Goal: Task Accomplishment & Management: Manage account settings

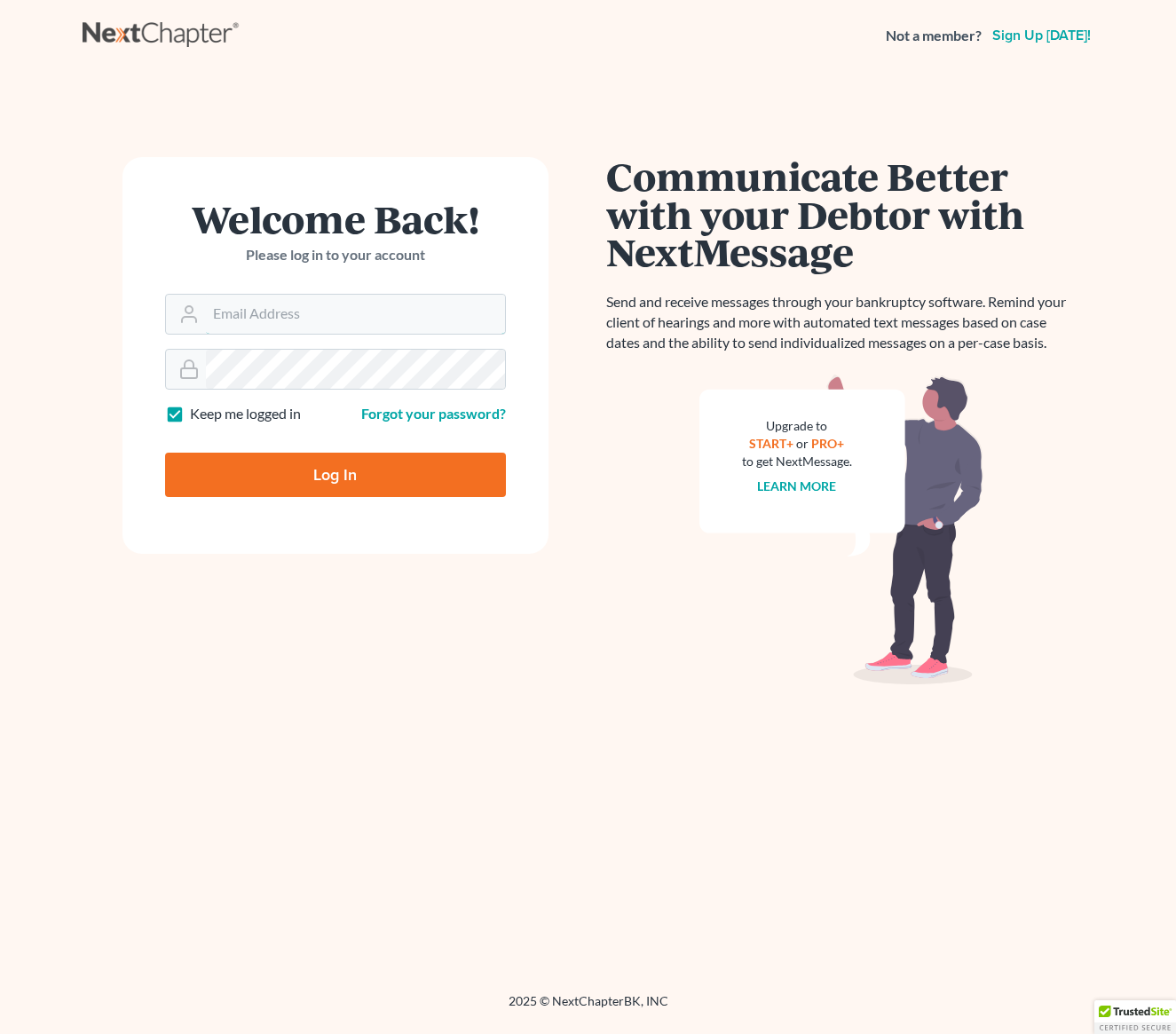
type input "[EMAIL_ADDRESS][DOMAIN_NAME]"
drag, startPoint x: 279, startPoint y: 477, endPoint x: 304, endPoint y: 476, distance: 25.0
click at [279, 476] on input "Log In" at bounding box center [336, 475] width 341 height 45
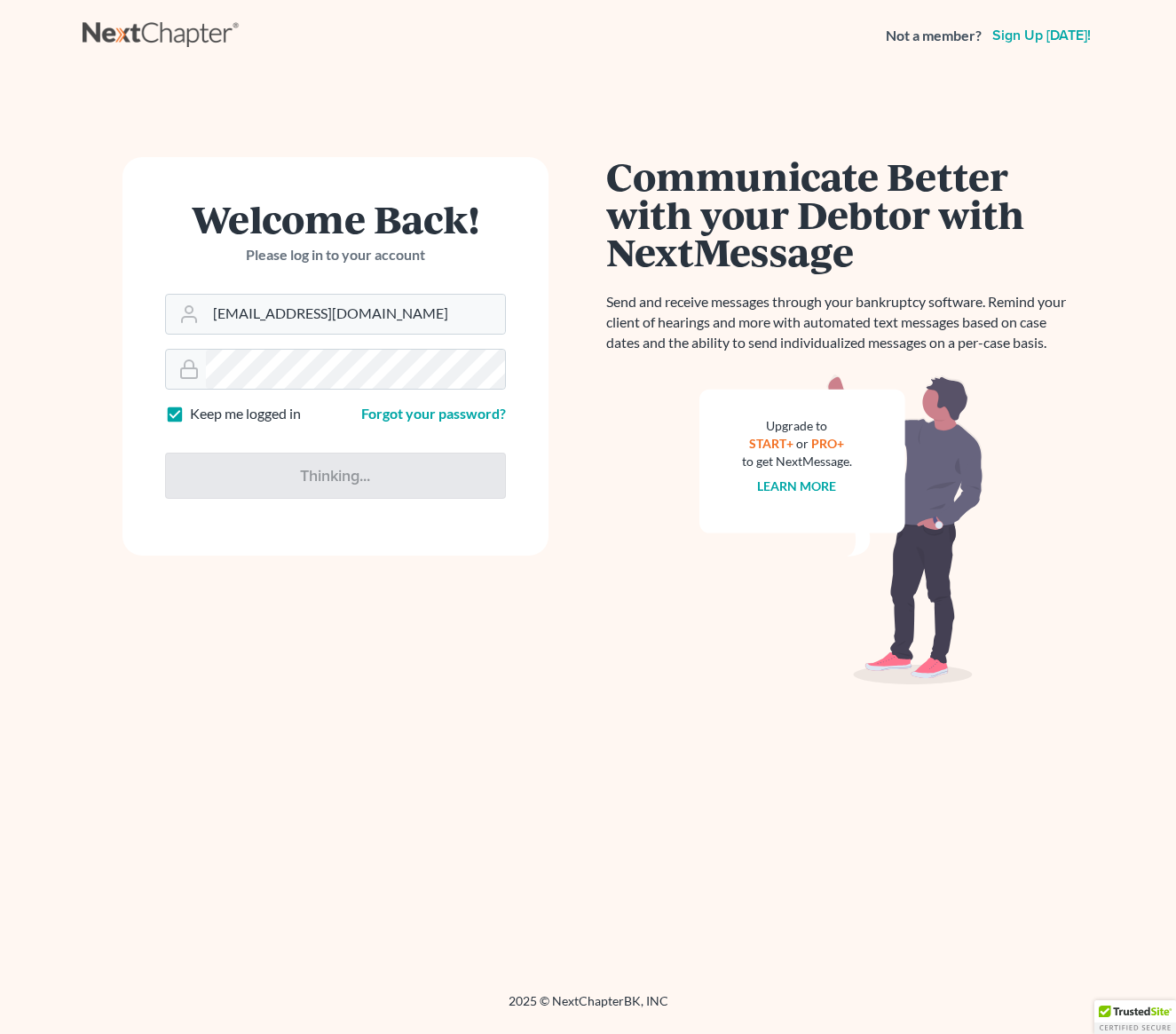
type input "Thinking..."
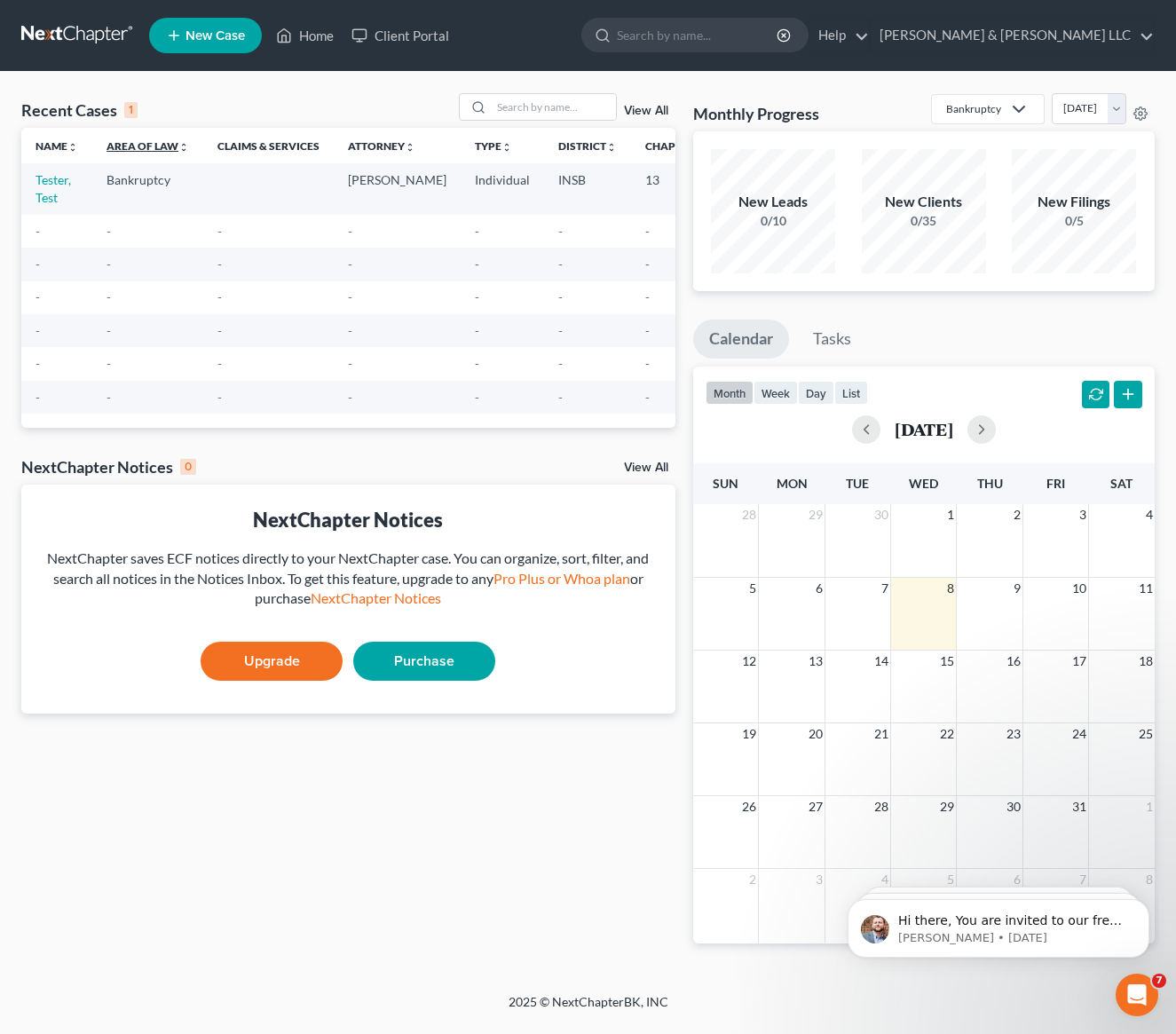
click at [166, 140] on link "Area of Law unfold_more expand_more expand_less" at bounding box center [147, 146] width 83 height 13
click at [317, 32] on link "Home" at bounding box center [304, 36] width 75 height 32
click at [421, 31] on link "Client Portal" at bounding box center [400, 36] width 115 height 32
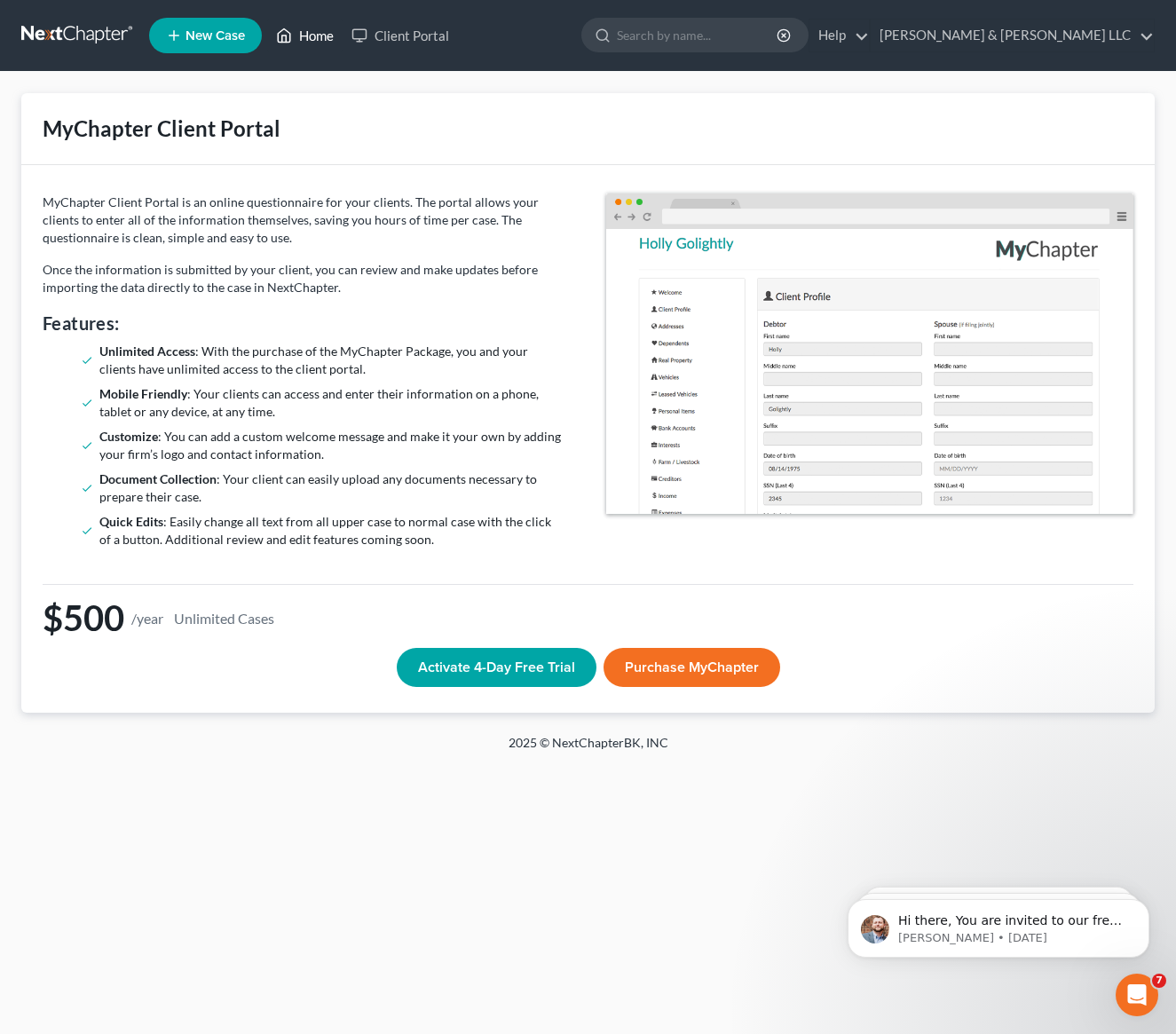
click at [306, 37] on link "Home" at bounding box center [304, 36] width 75 height 32
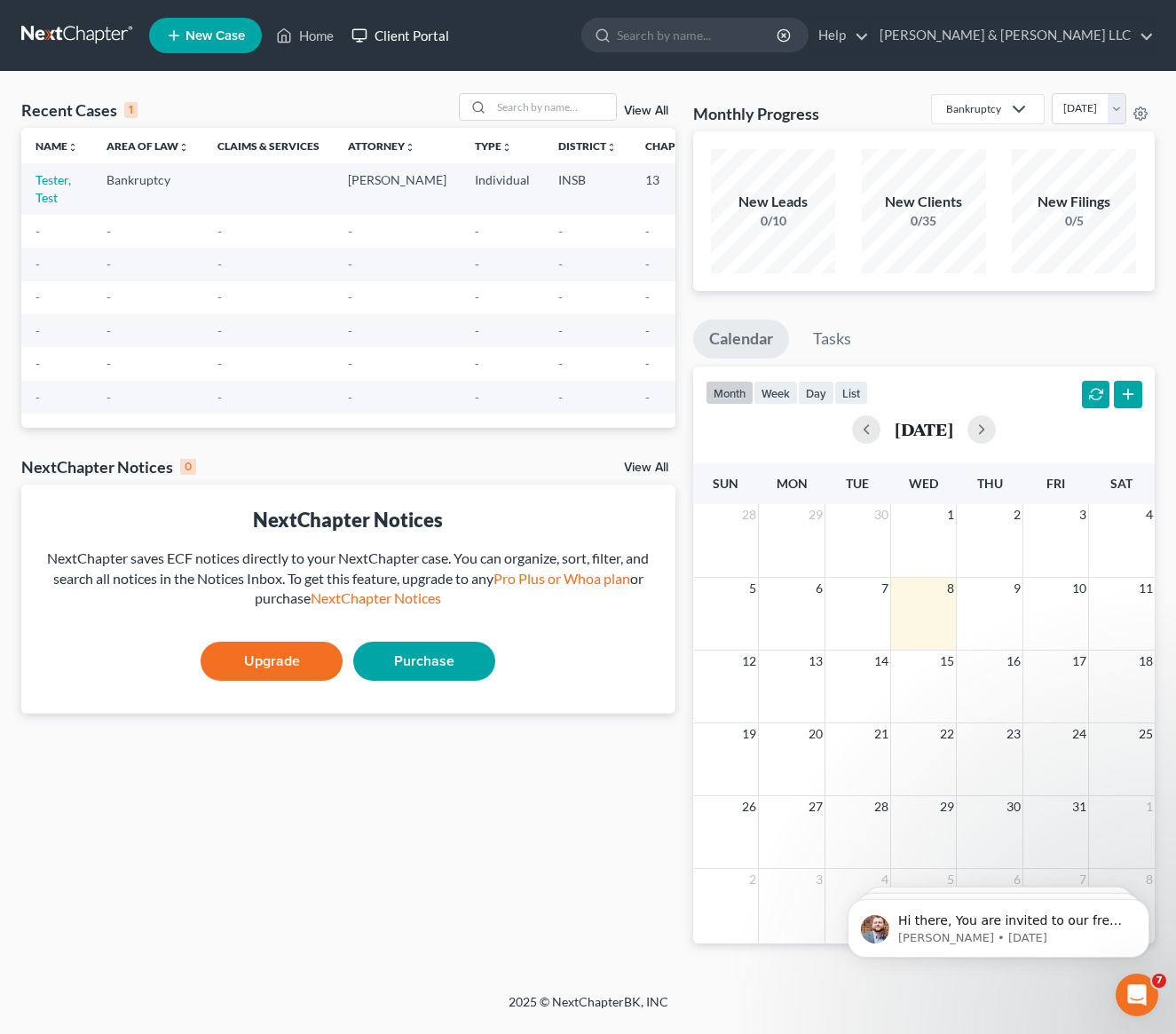
click at [417, 37] on link "Client Portal" at bounding box center [400, 36] width 115 height 32
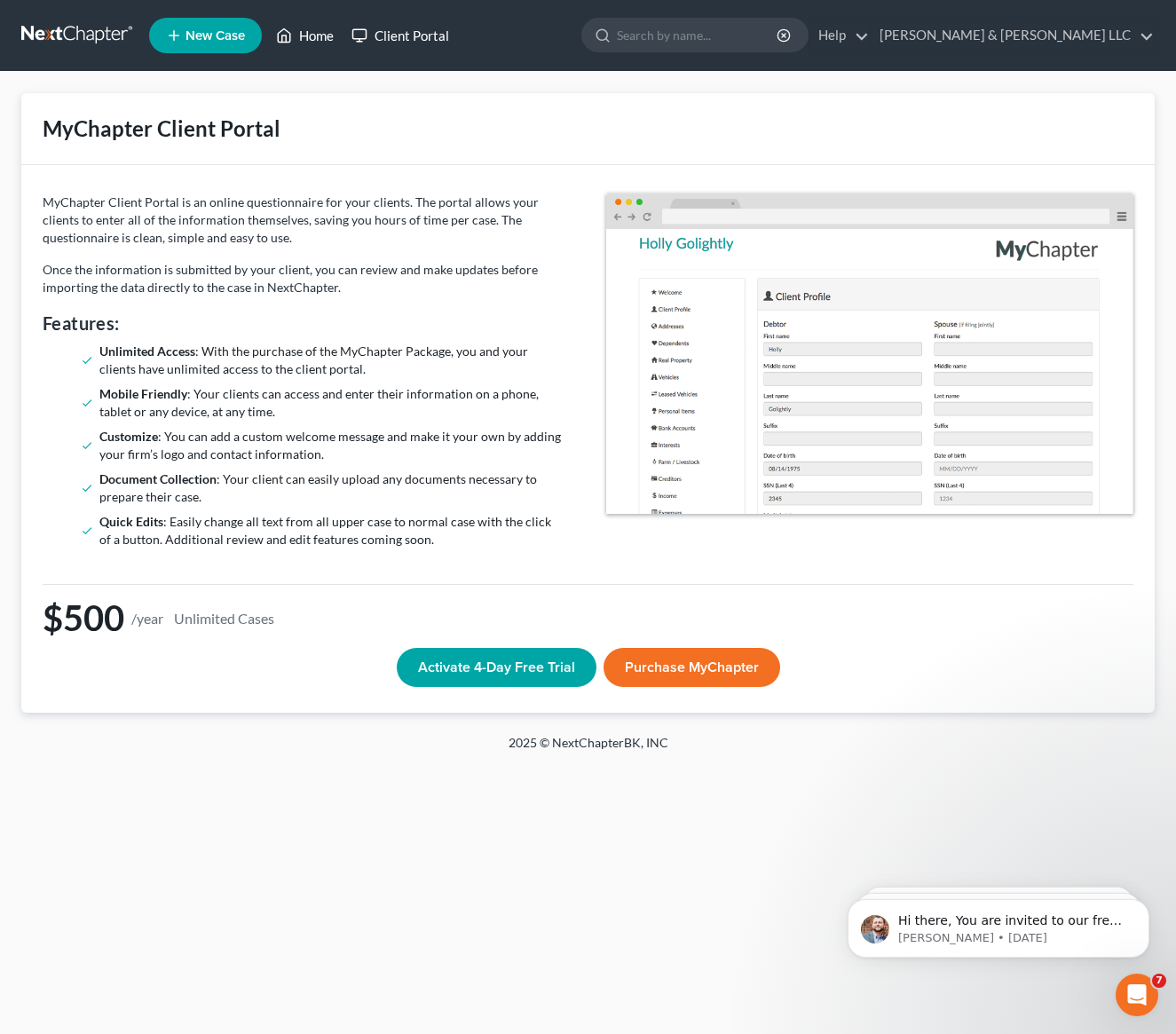
drag, startPoint x: 323, startPoint y: 32, endPoint x: 362, endPoint y: 32, distance: 39.0
click at [323, 32] on link "Home" at bounding box center [304, 36] width 75 height 32
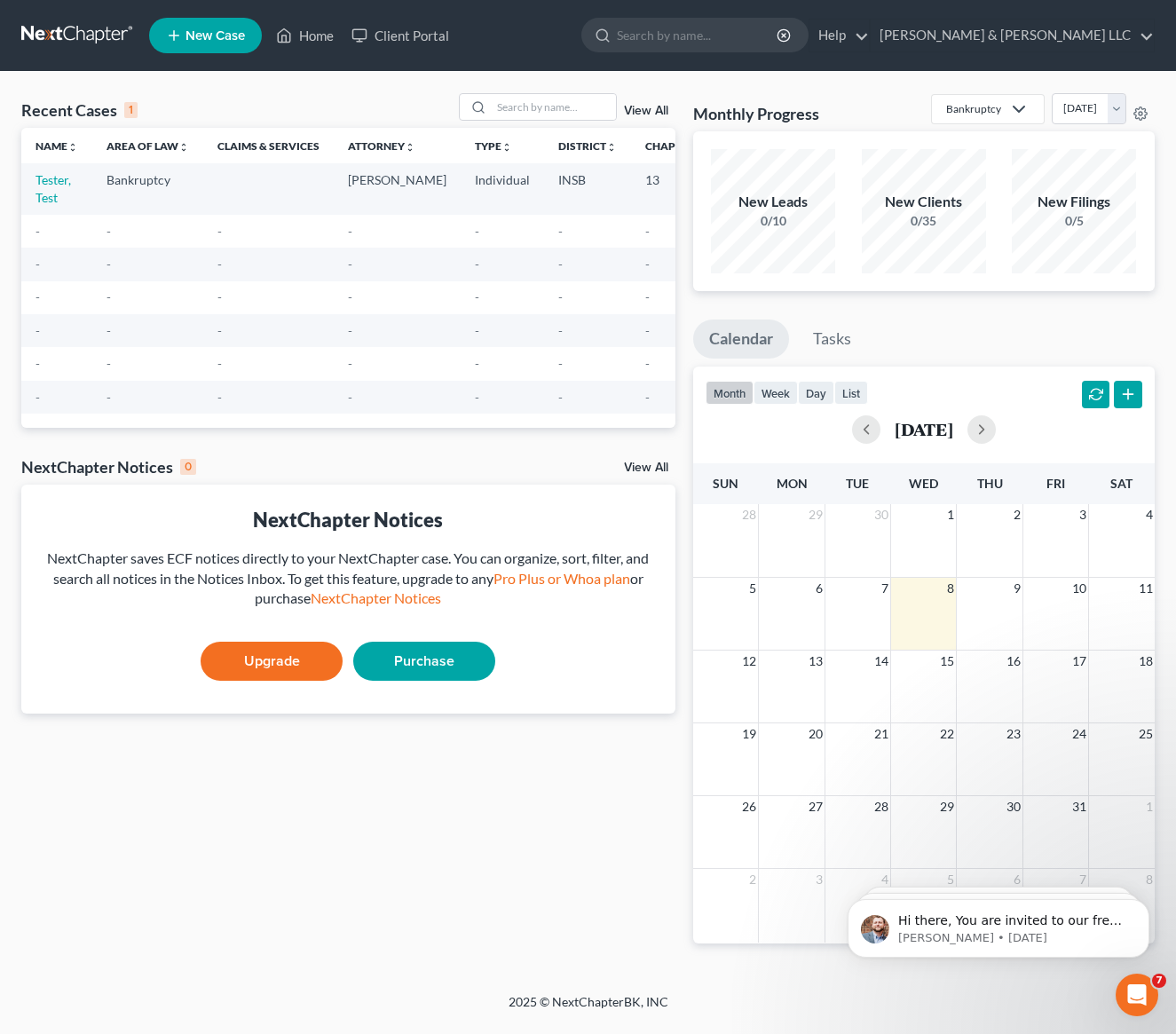
drag, startPoint x: 68, startPoint y: 35, endPoint x: 138, endPoint y: 45, distance: 70.7
click at [69, 35] on link at bounding box center [77, 36] width 113 height 32
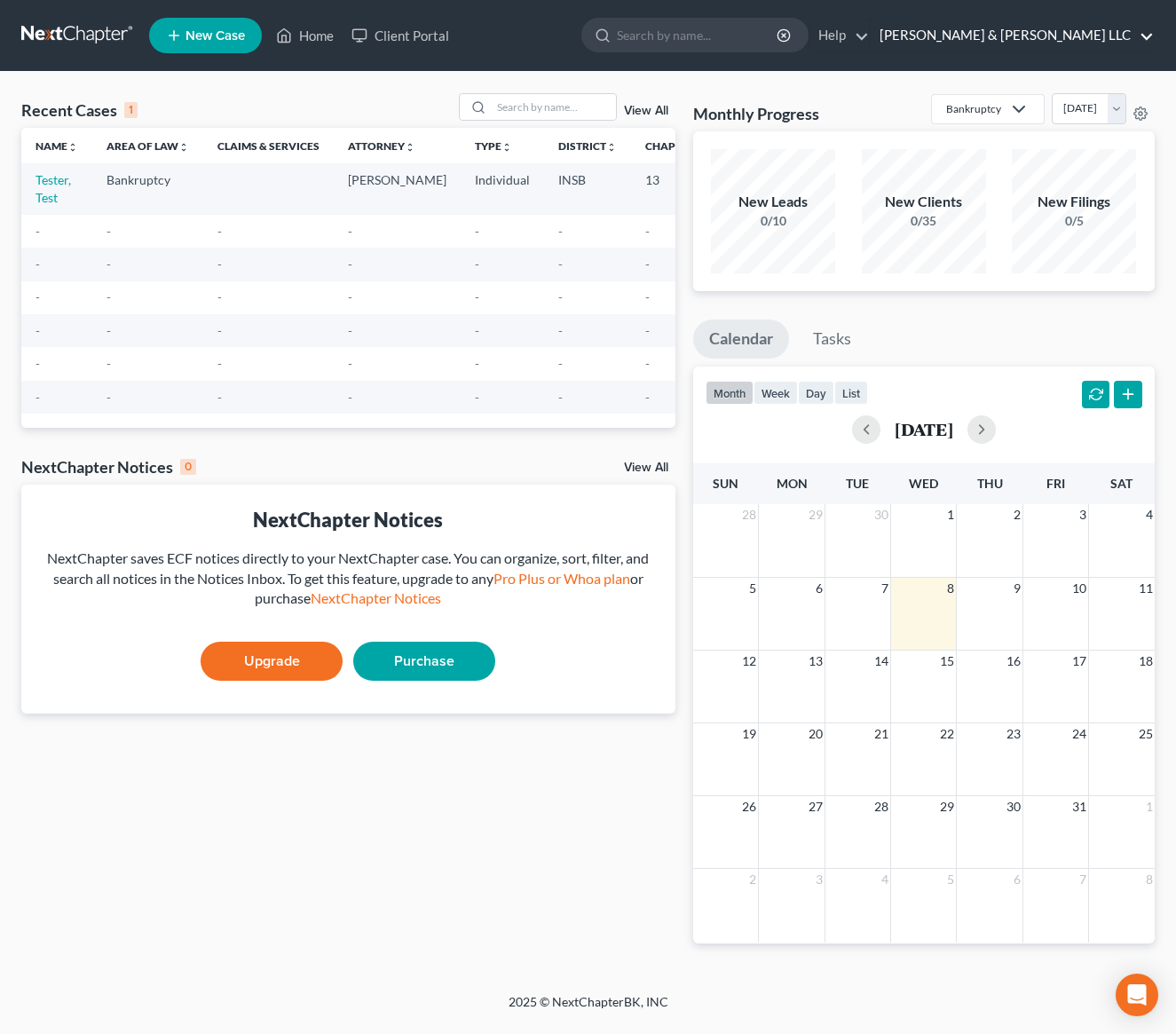
click at [1154, 33] on link "[PERSON_NAME] & [PERSON_NAME] LLC" at bounding box center [1012, 36] width 284 height 32
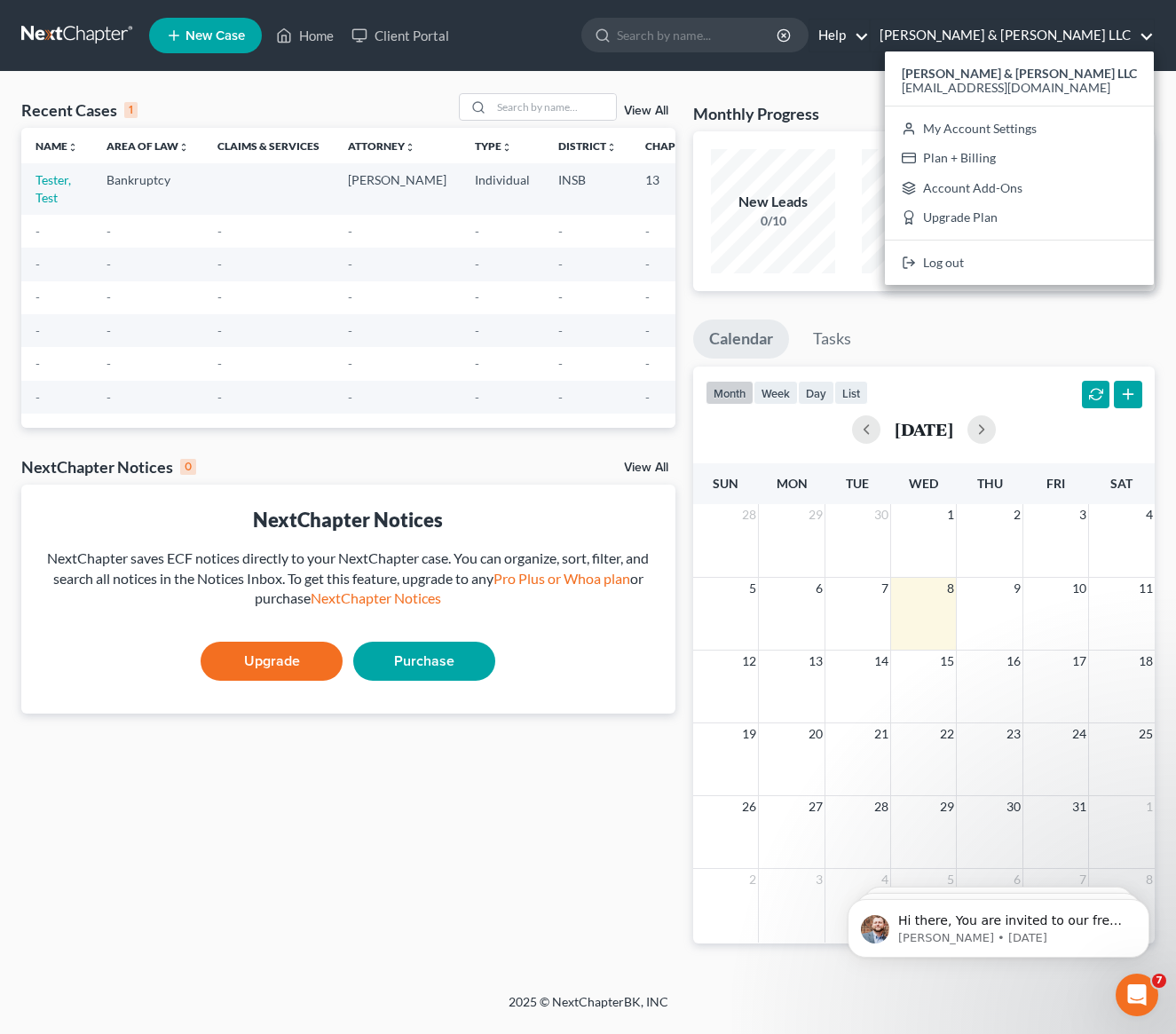
click at [869, 30] on link "Help" at bounding box center [839, 36] width 60 height 32
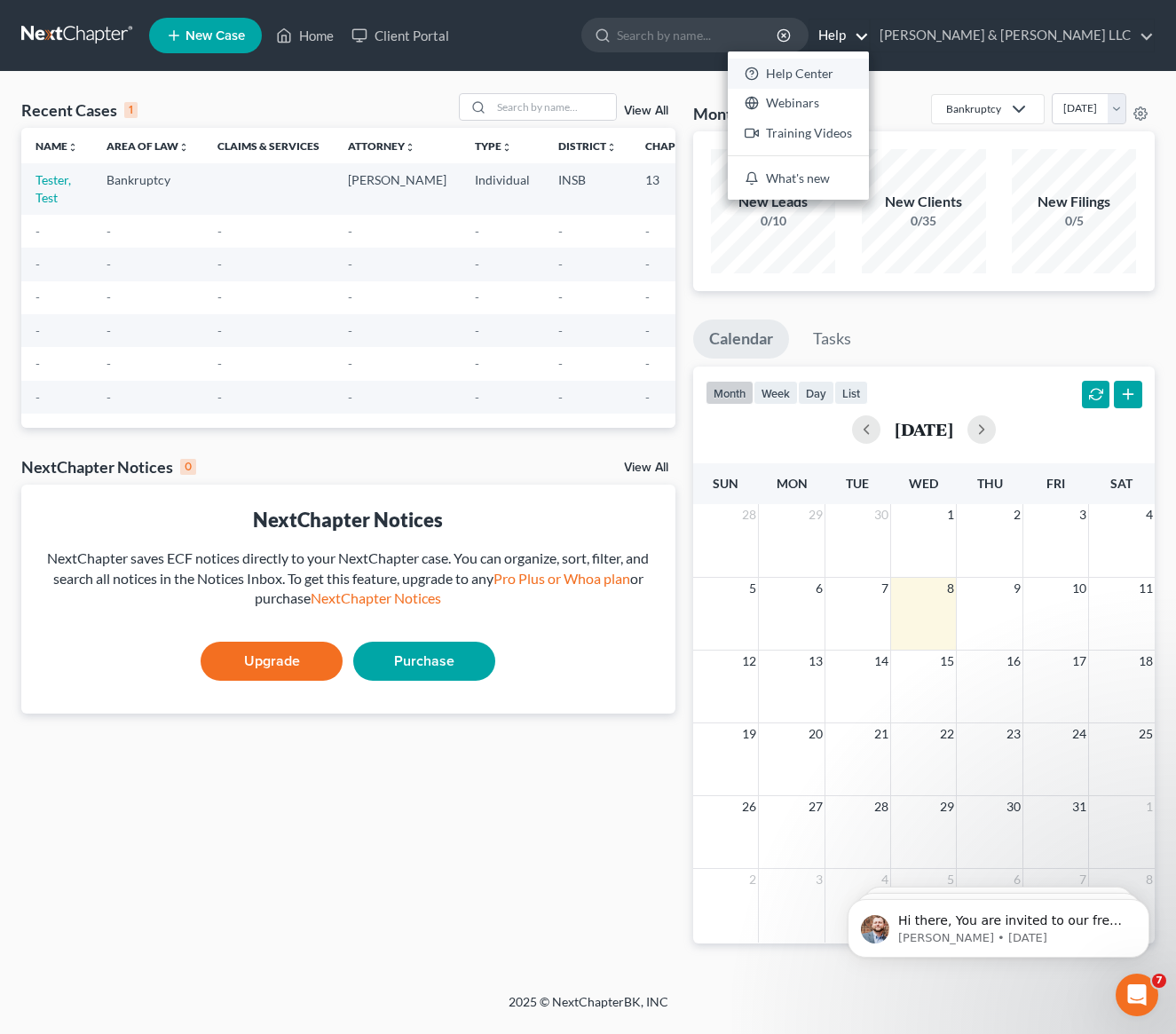
click at [869, 69] on link "Help Center" at bounding box center [798, 74] width 141 height 30
click at [507, 931] on div "Recent Cases 1 View All Name unfold_more expand_more expand_less Area of Law un…" at bounding box center [348, 533] width 672 height 879
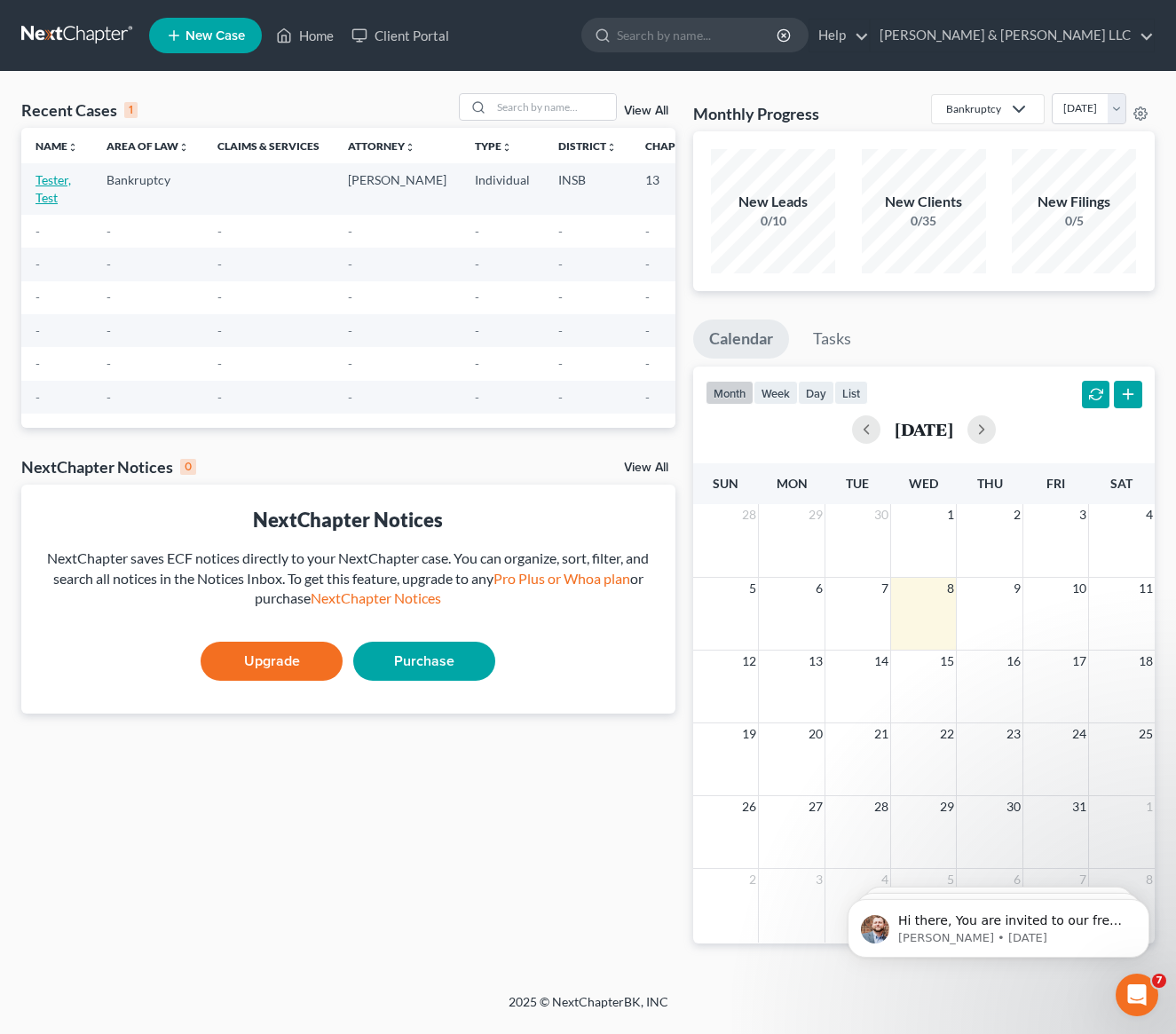
click at [57, 186] on link "Tester, Test" at bounding box center [52, 188] width 35 height 33
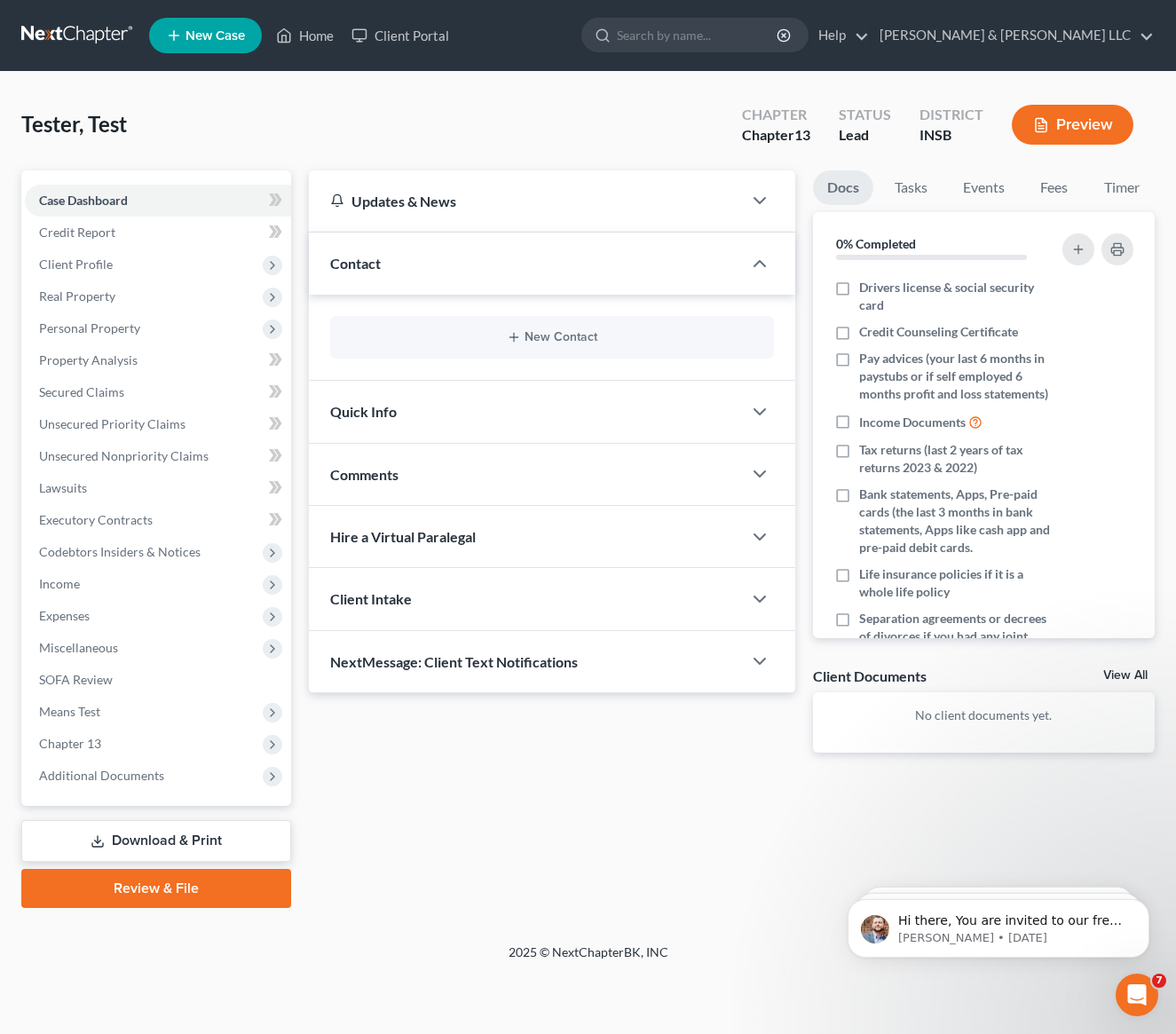
drag, startPoint x: 87, startPoint y: 711, endPoint x: 205, endPoint y: 735, distance: 120.4
click at [94, 713] on span "Means Test" at bounding box center [69, 712] width 61 height 15
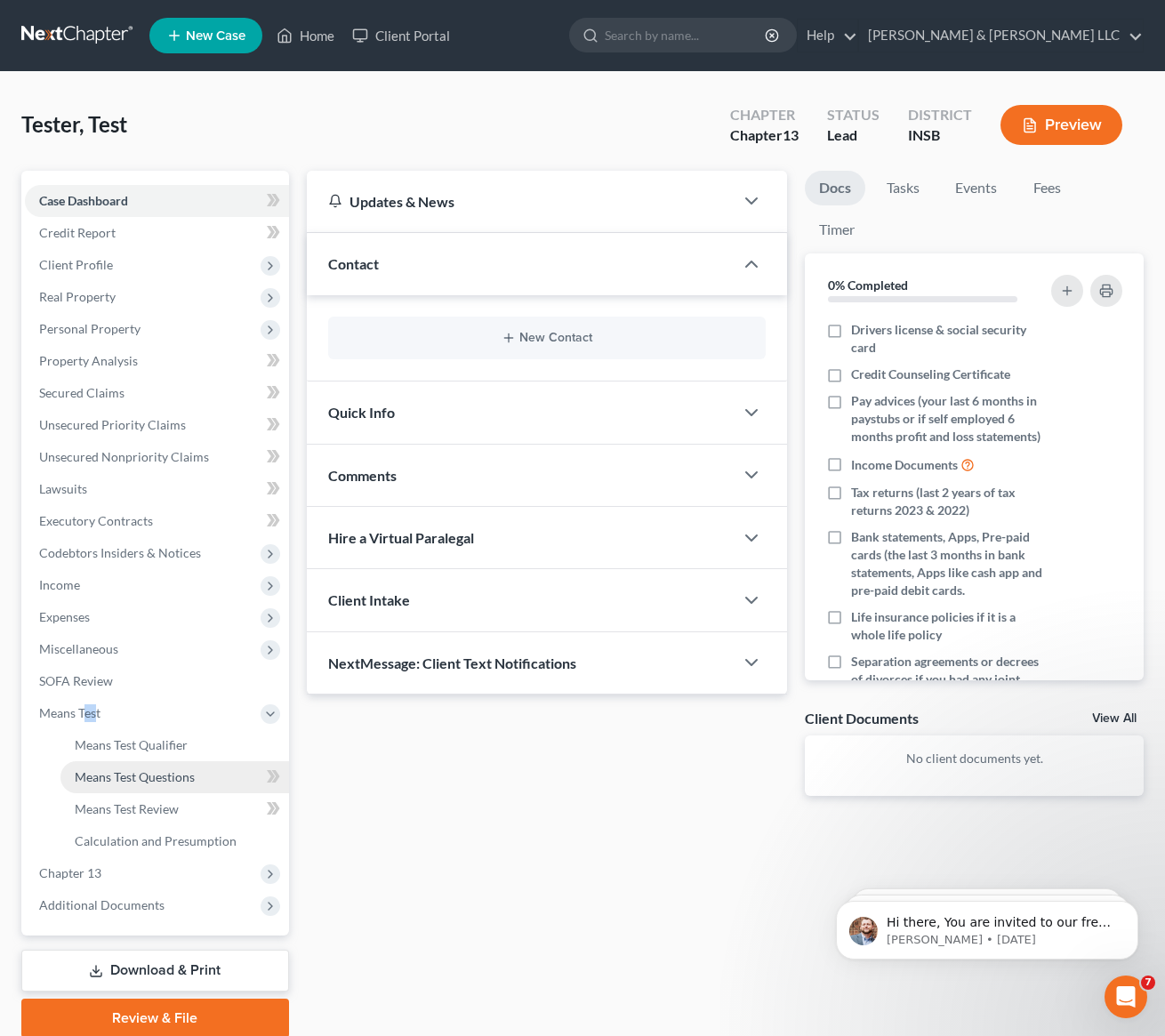
click at [162, 780] on span "Means Test Questions" at bounding box center [134, 777] width 120 height 15
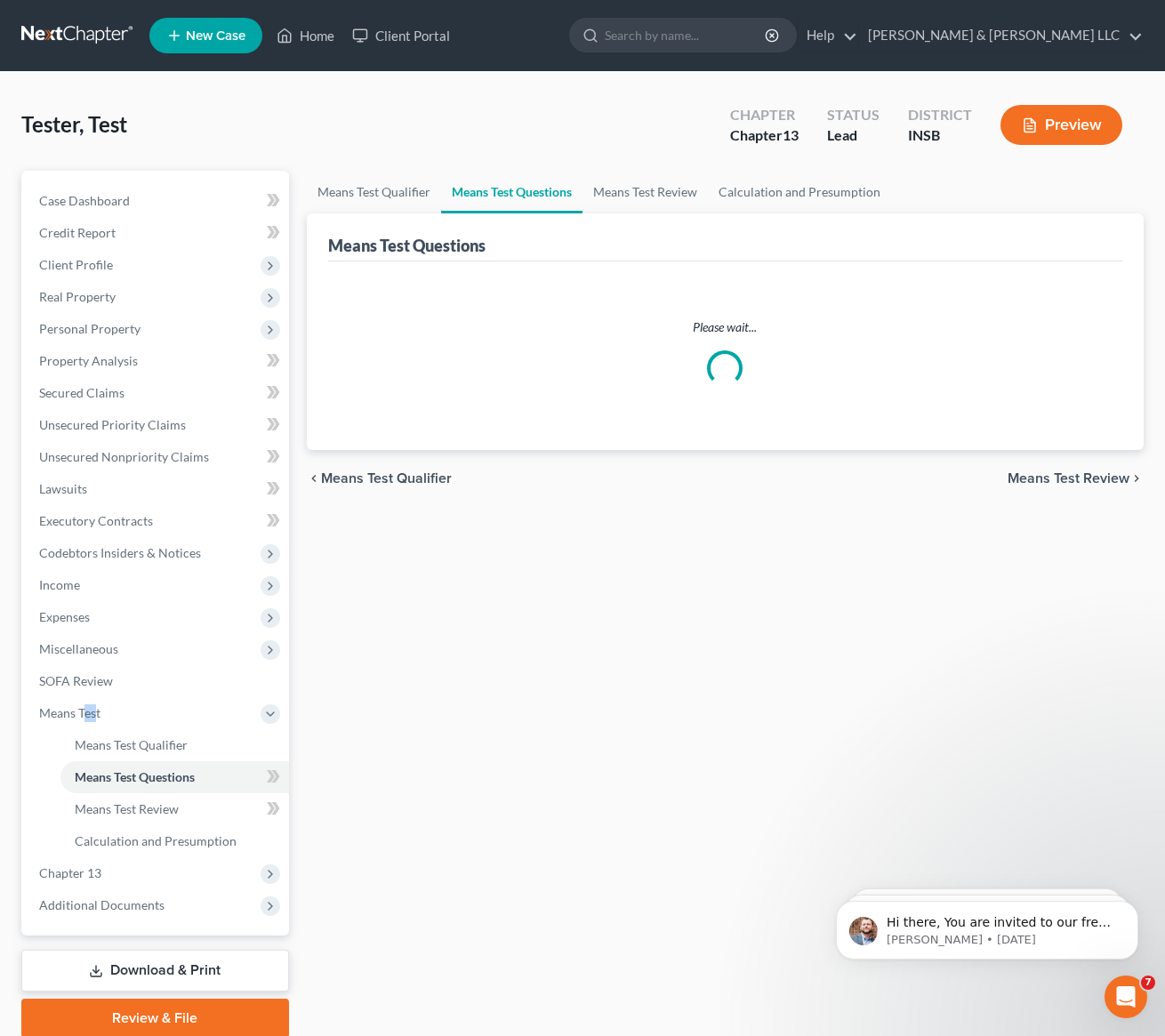
drag, startPoint x: 162, startPoint y: 780, endPoint x: 664, endPoint y: 878, distance: 511.5
click at [166, 779] on span "Means Test Questions" at bounding box center [134, 777] width 120 height 15
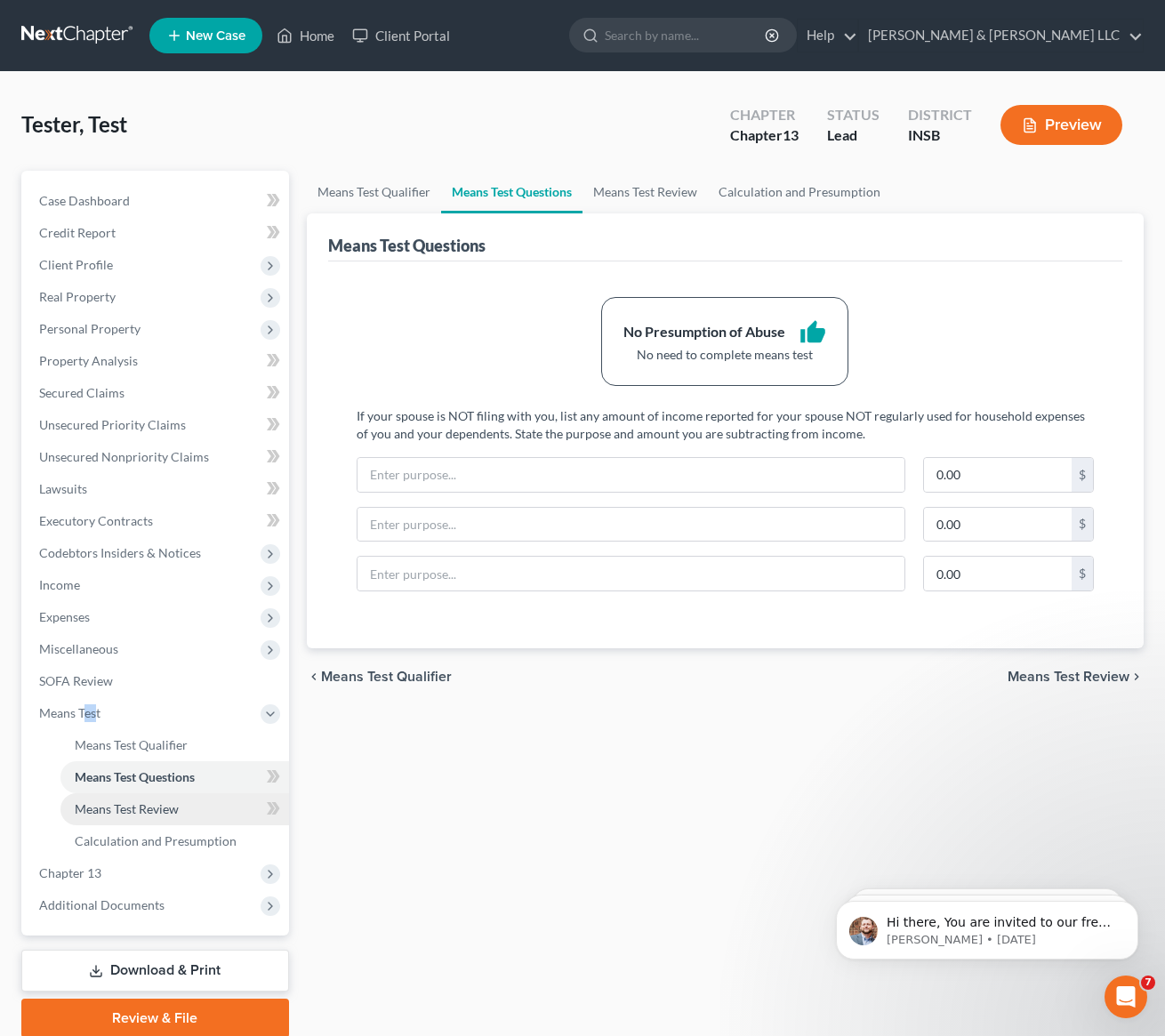
drag, startPoint x: 125, startPoint y: 814, endPoint x: 134, endPoint y: 815, distance: 9.1
click at [126, 813] on span "Means Test Review" at bounding box center [126, 808] width 104 height 15
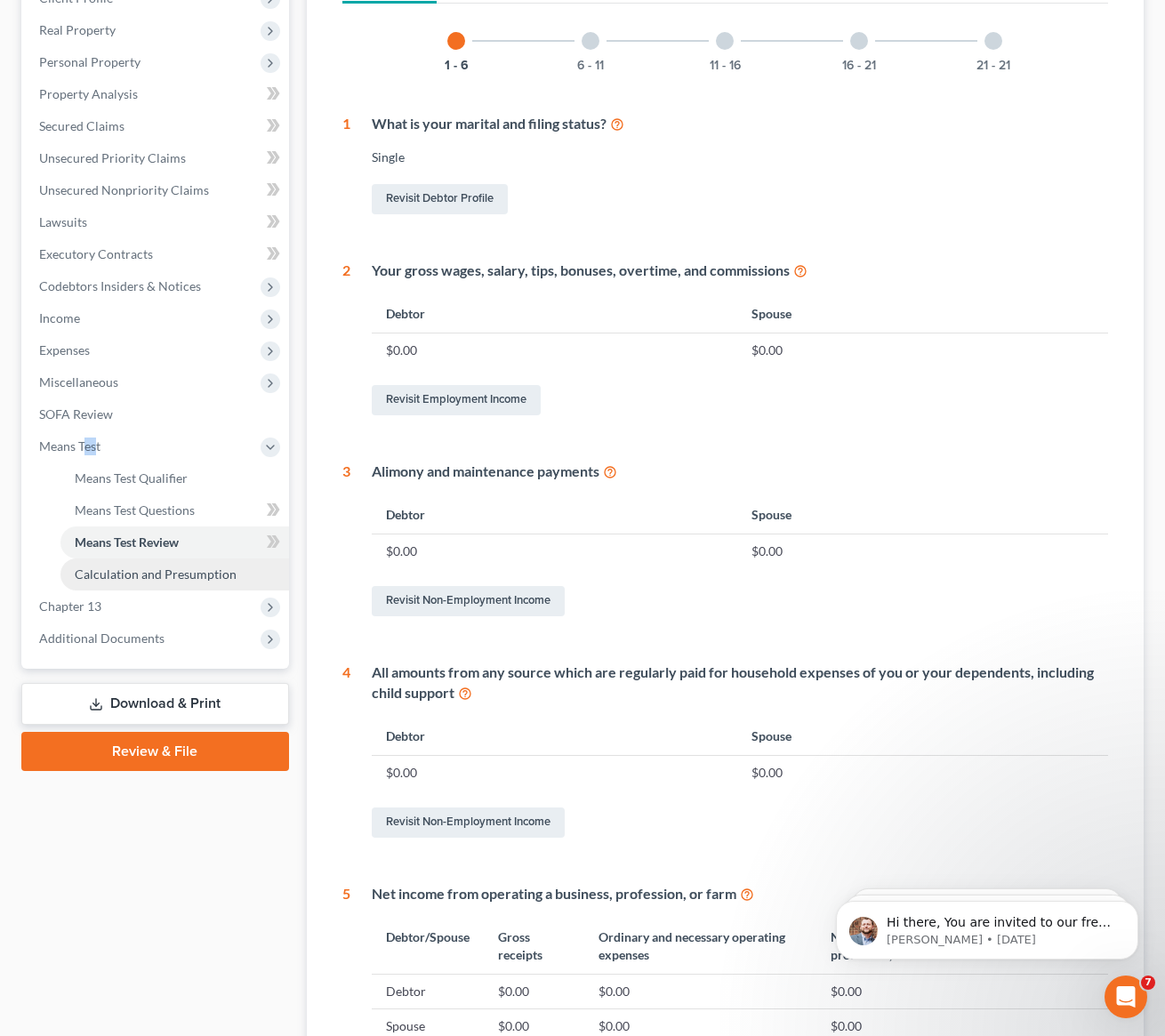
click at [187, 574] on span "Calculation and Presumption" at bounding box center [155, 574] width 162 height 15
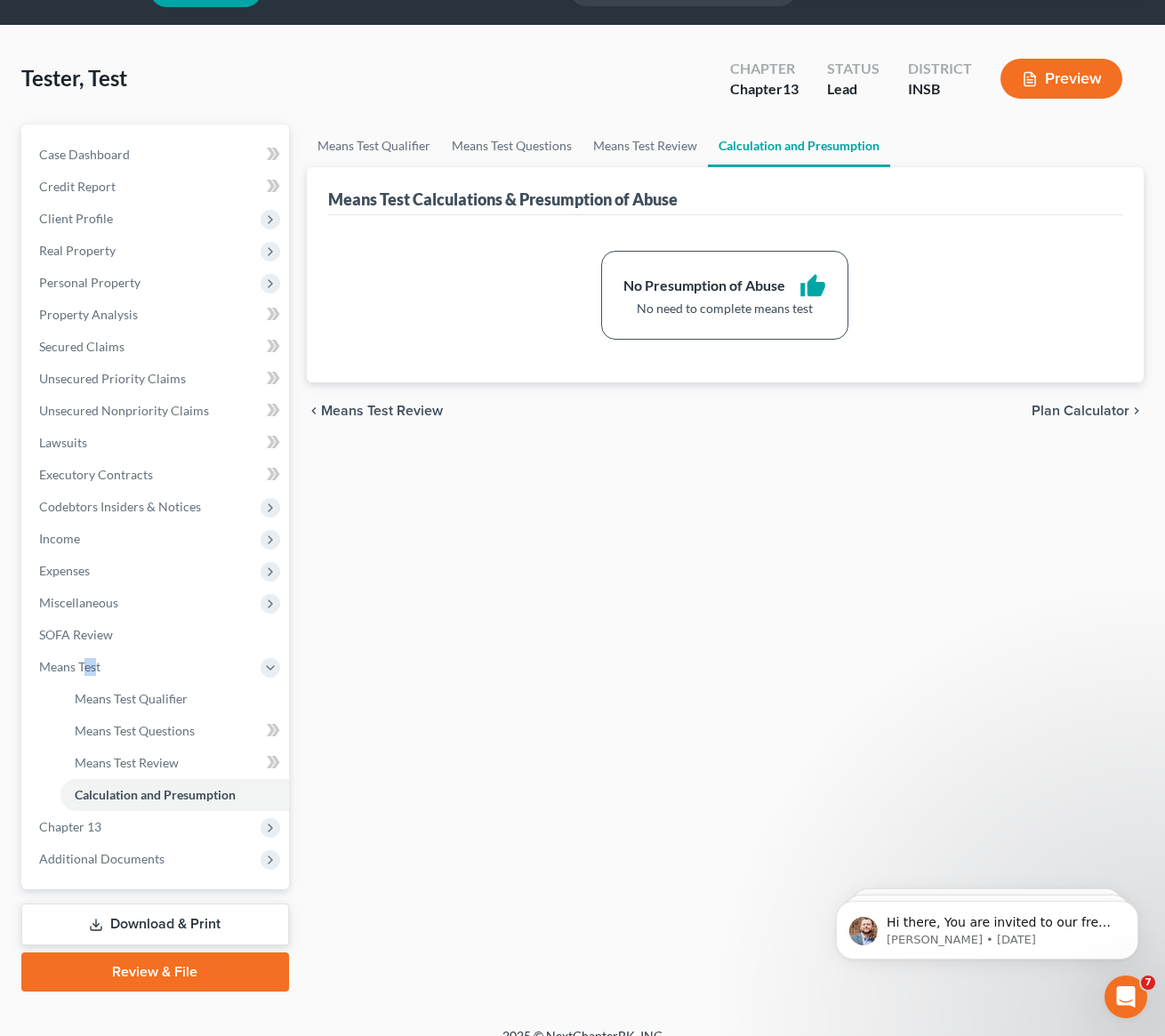
scroll to position [70, 0]
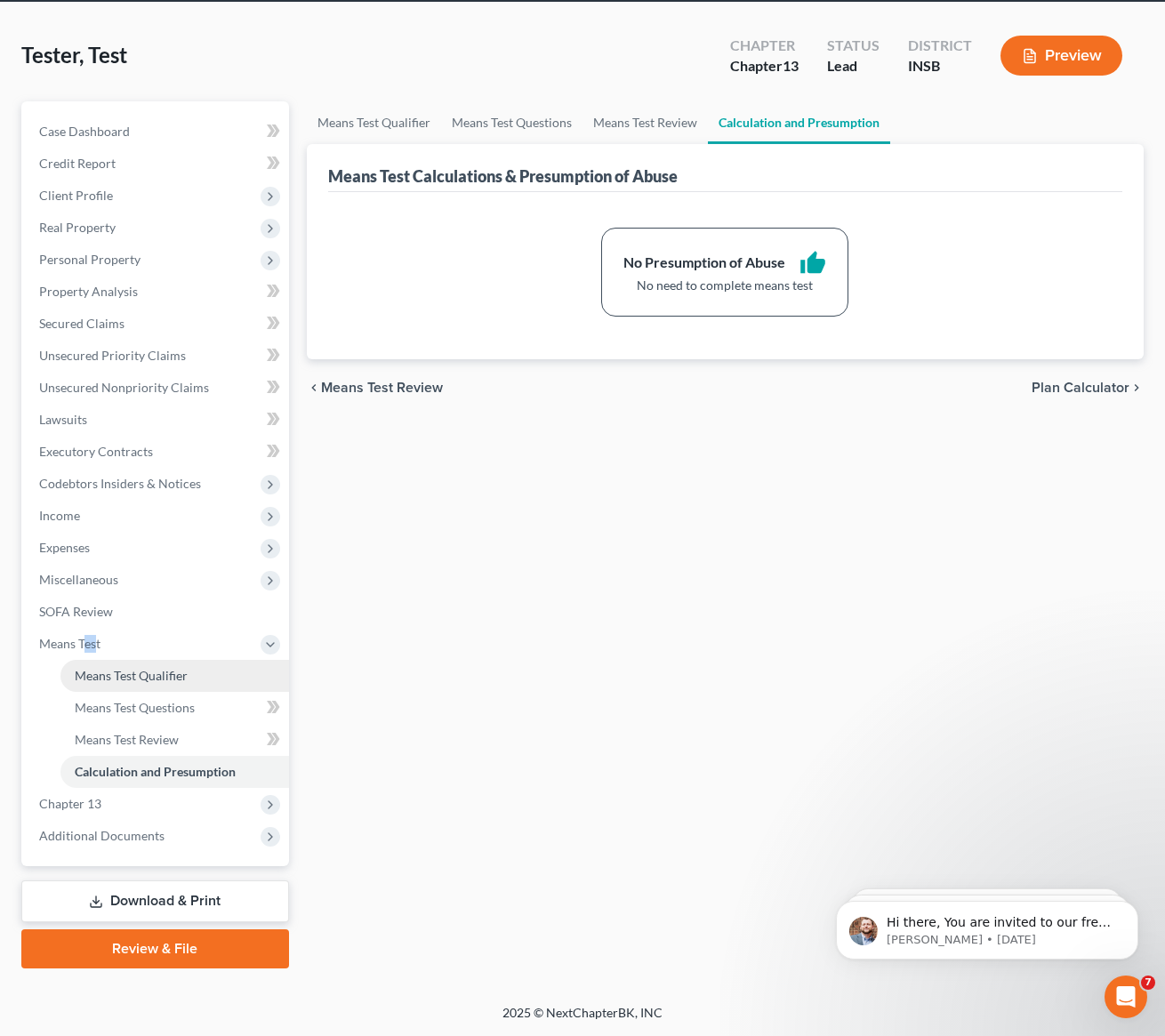
drag, startPoint x: 170, startPoint y: 676, endPoint x: 221, endPoint y: 690, distance: 52.9
click at [172, 677] on span "Means Test Qualifier" at bounding box center [131, 676] width 112 height 15
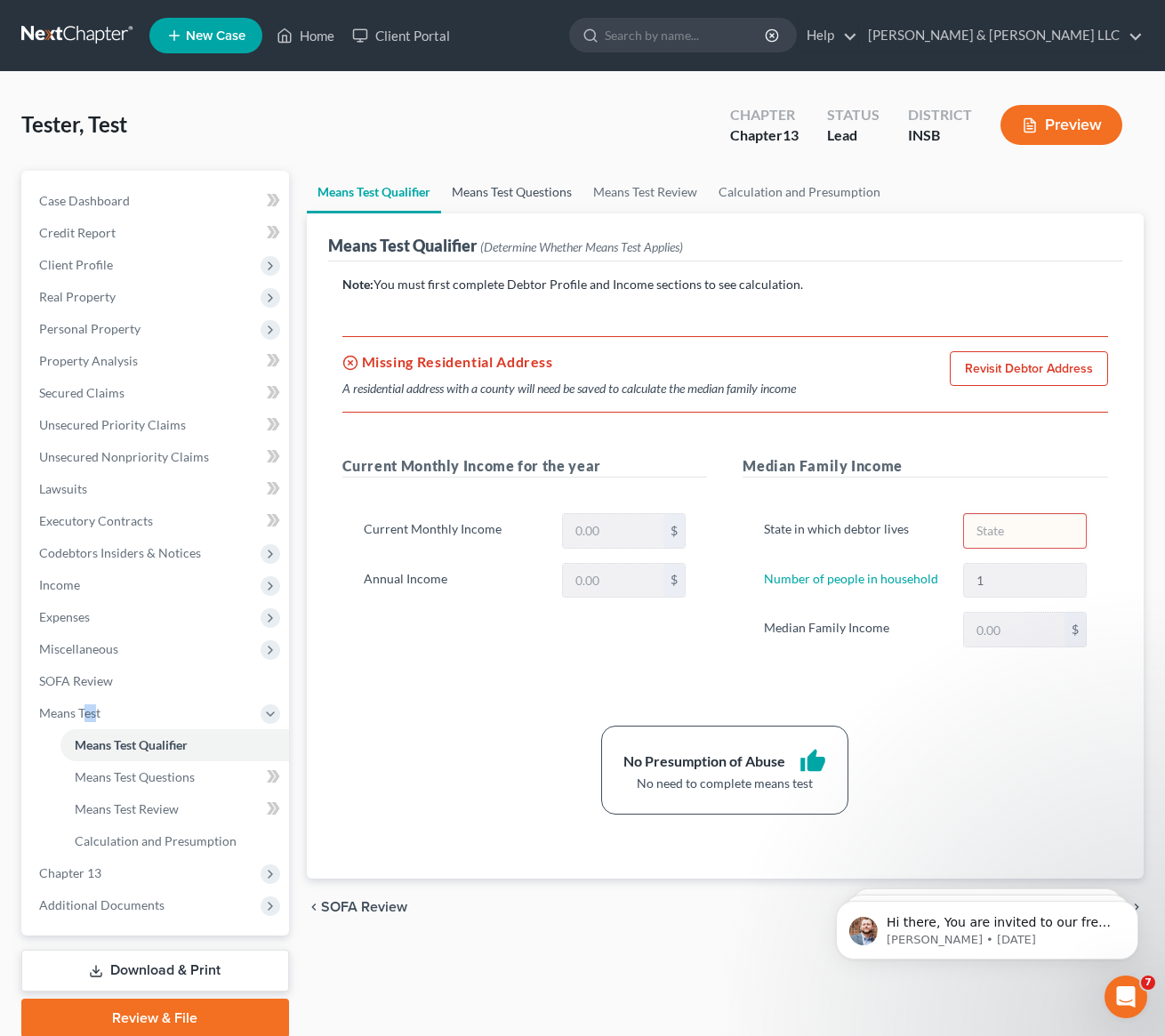
click at [528, 190] on link "Means Test Questions" at bounding box center [512, 192] width 141 height 43
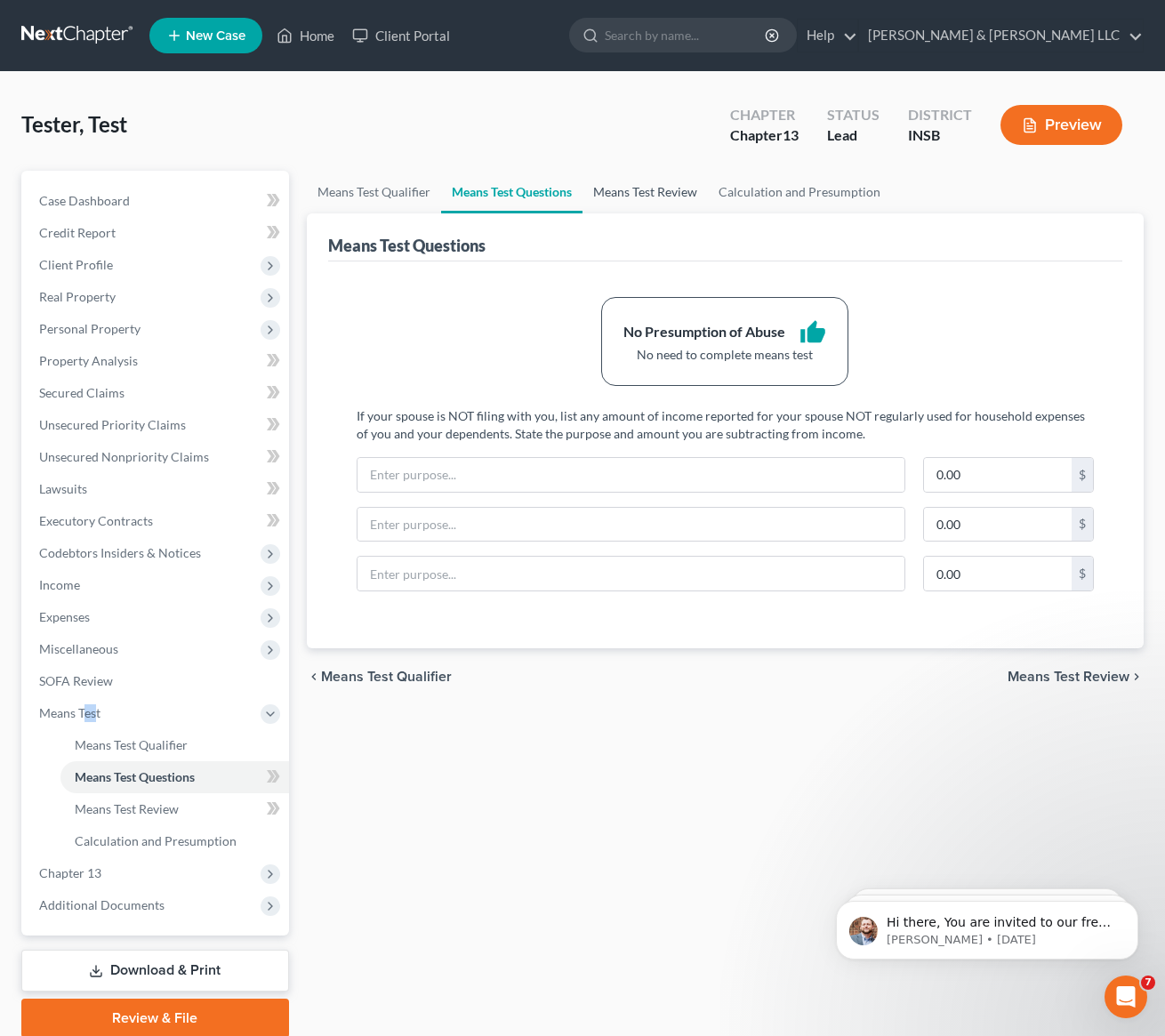
click at [672, 198] on link "Means Test Review" at bounding box center [645, 192] width 126 height 43
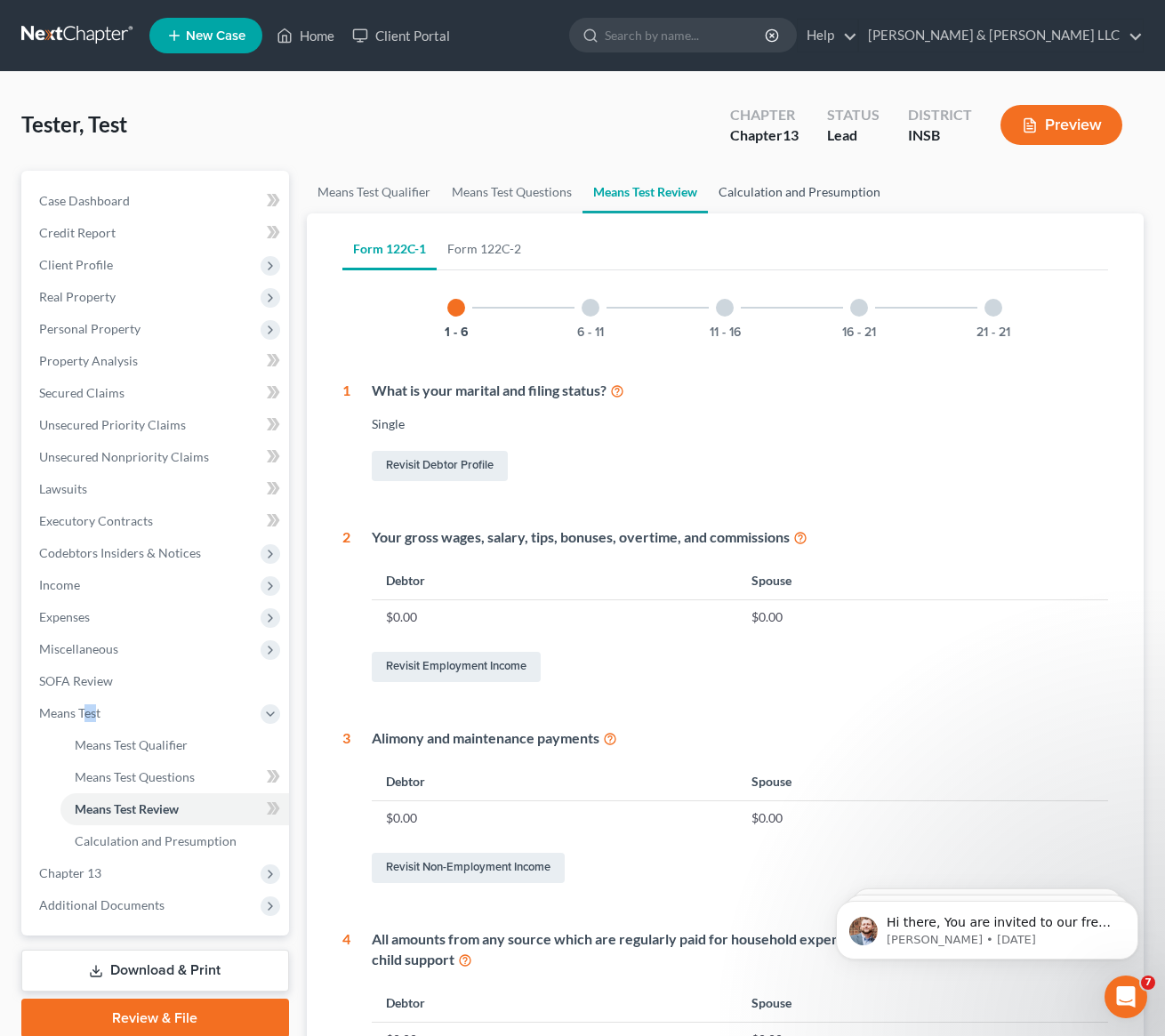
click at [769, 194] on link "Calculation and Presumption" at bounding box center [800, 192] width 183 height 43
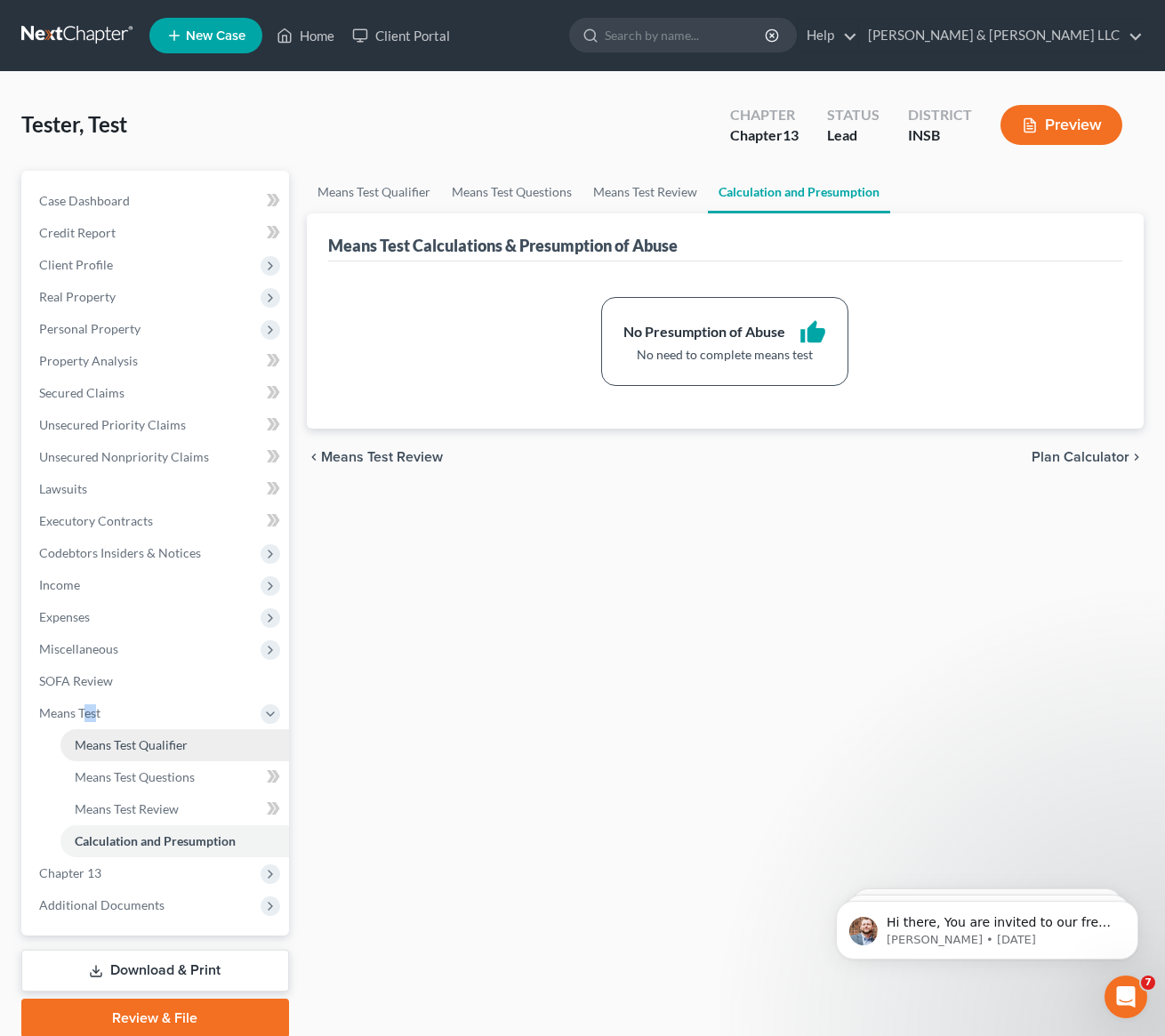
click at [149, 748] on span "Means Test Qualifier" at bounding box center [131, 744] width 112 height 15
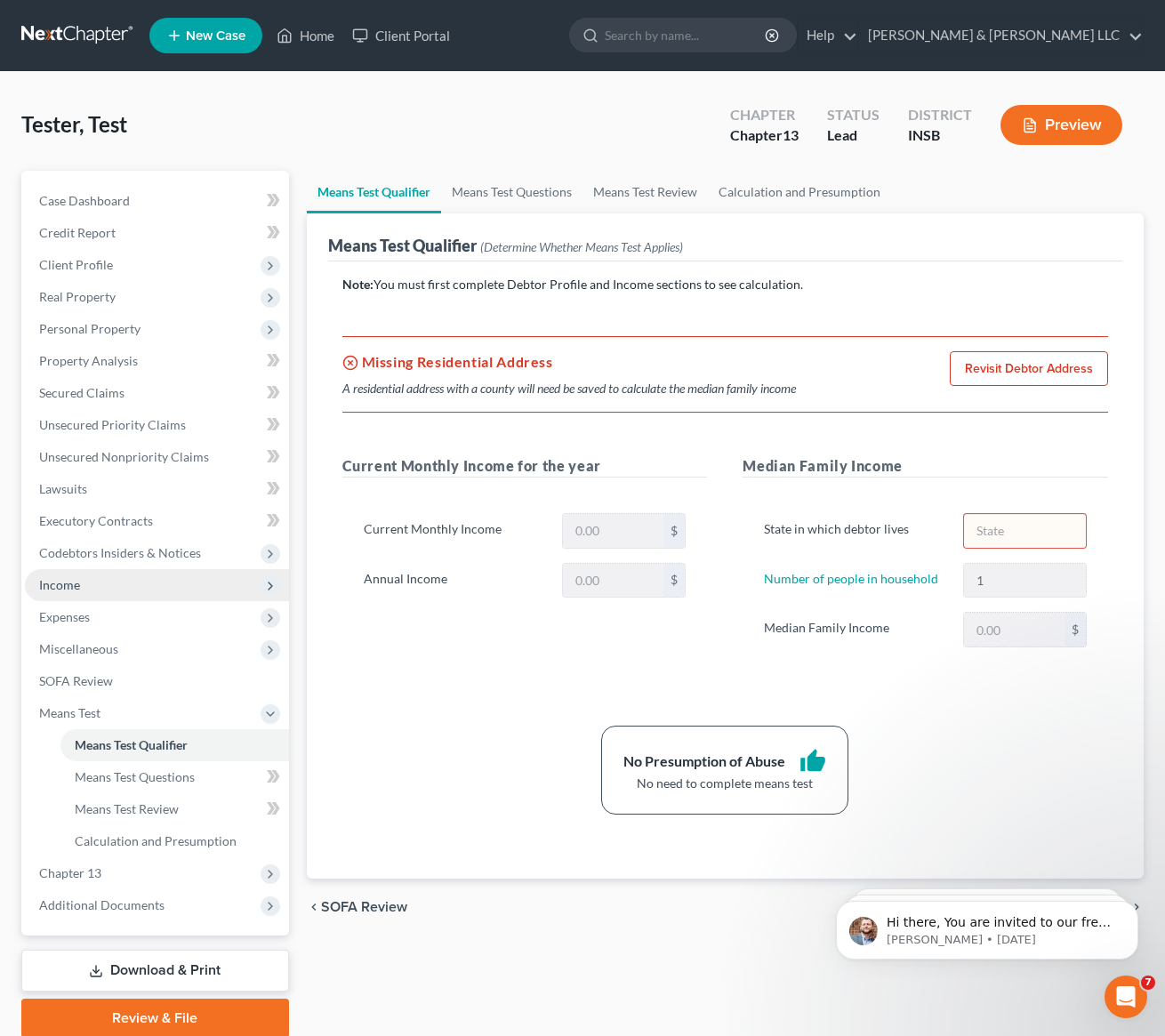
click at [72, 587] on span "Income" at bounding box center [59, 584] width 41 height 15
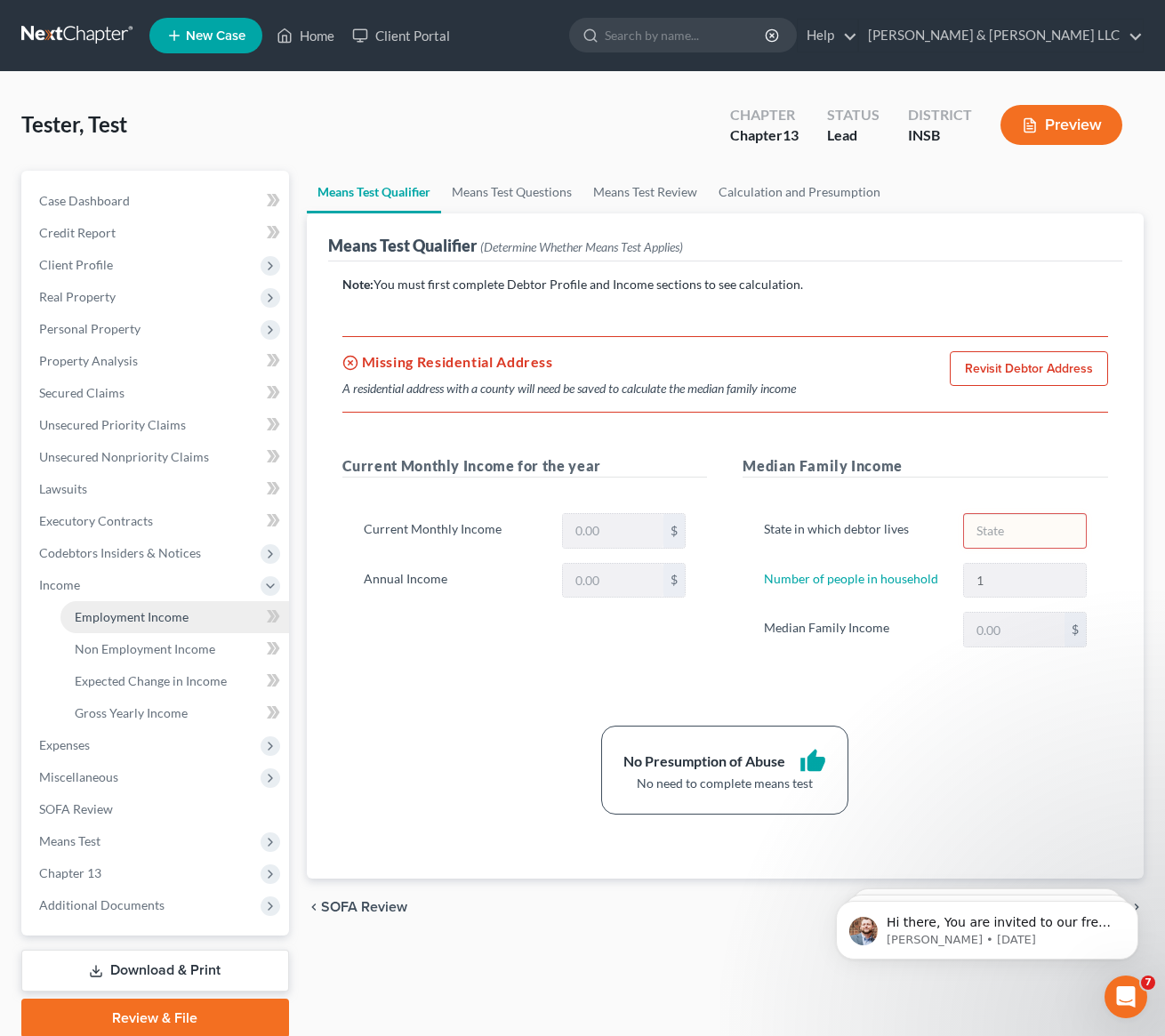
click at [129, 616] on span "Employment Income" at bounding box center [131, 617] width 113 height 15
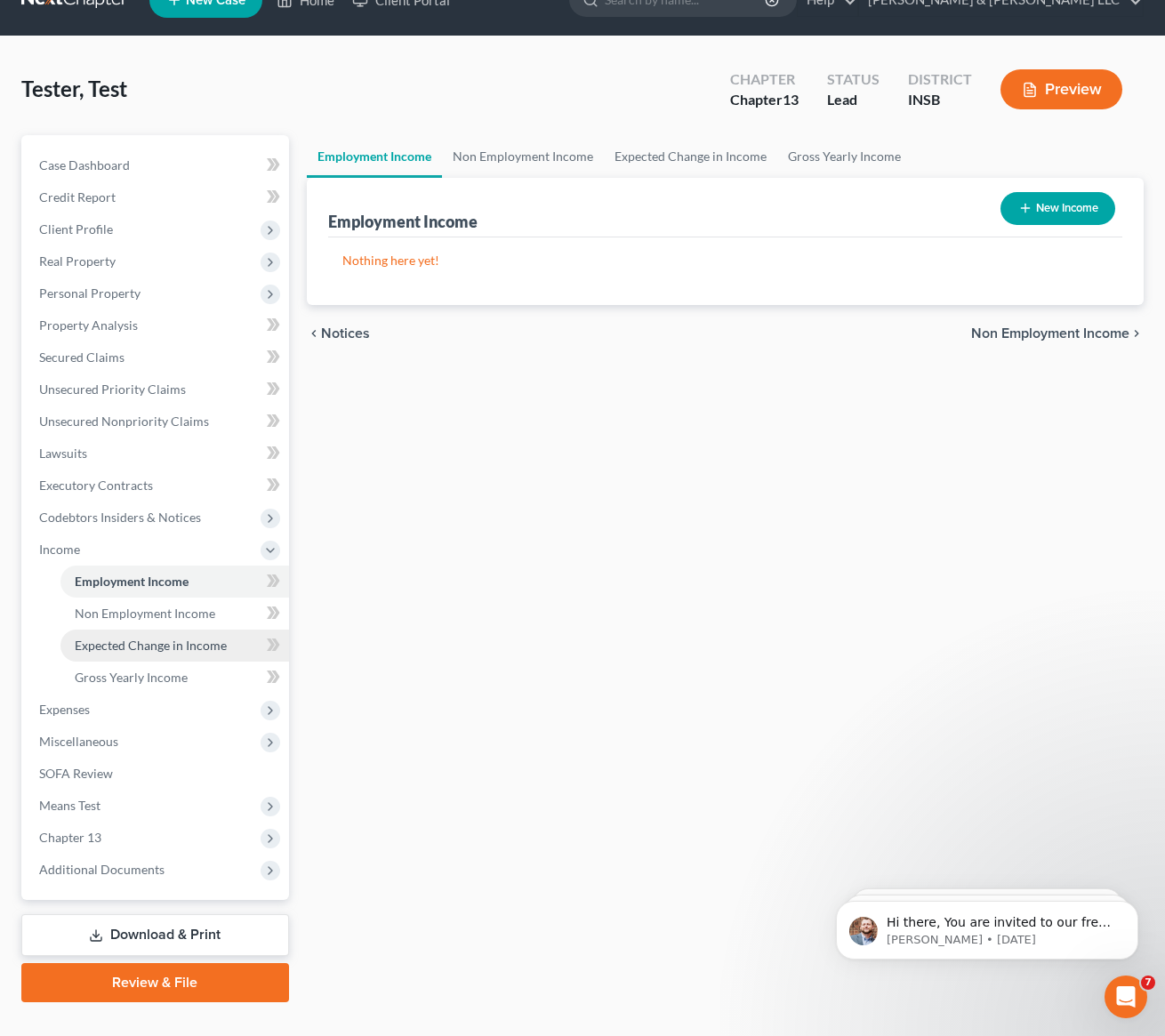
scroll to position [70, 0]
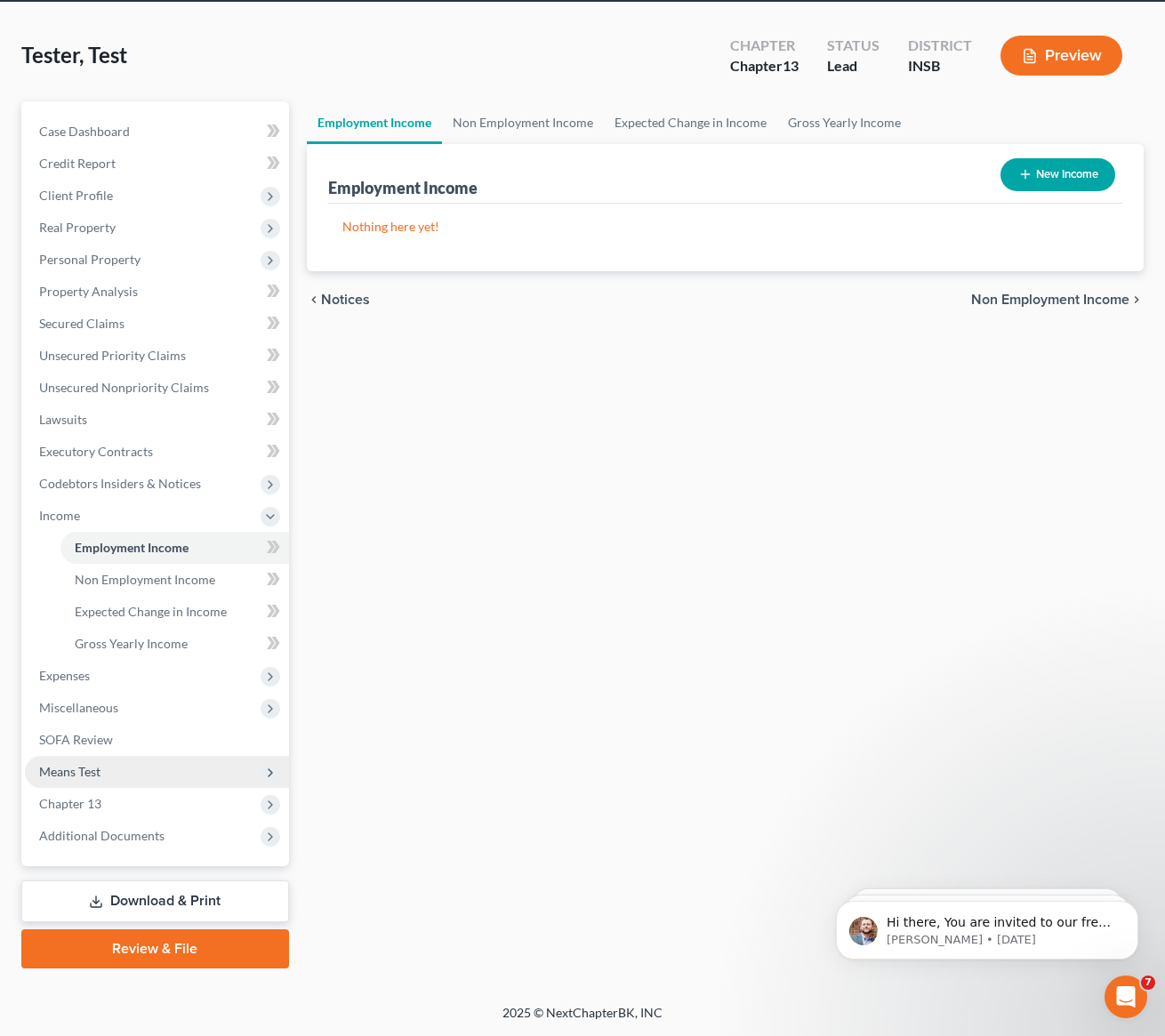
click at [98, 767] on span "Means Test" at bounding box center [70, 771] width 61 height 15
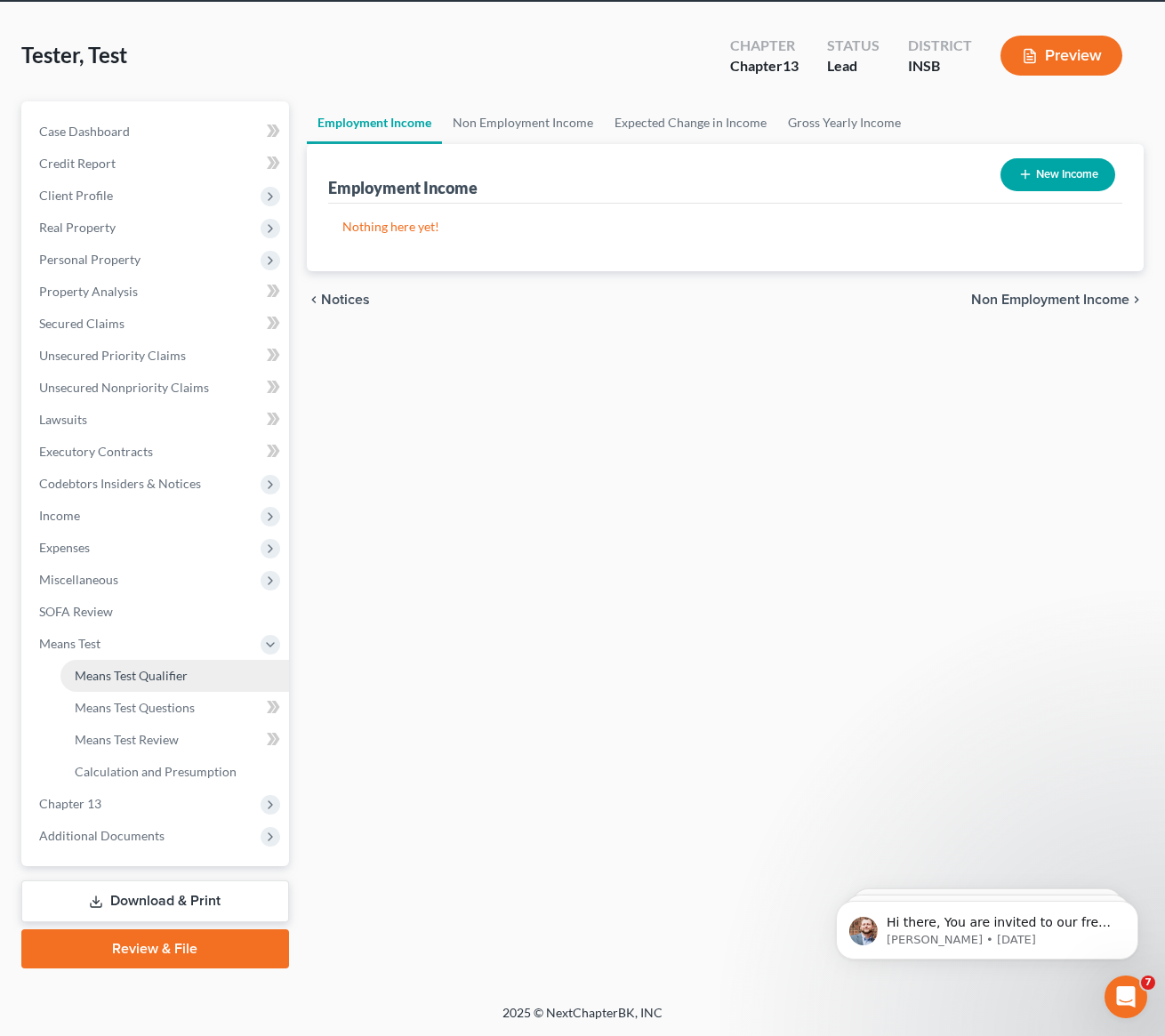
click at [123, 668] on span "Means Test Qualifier" at bounding box center [131, 676] width 112 height 15
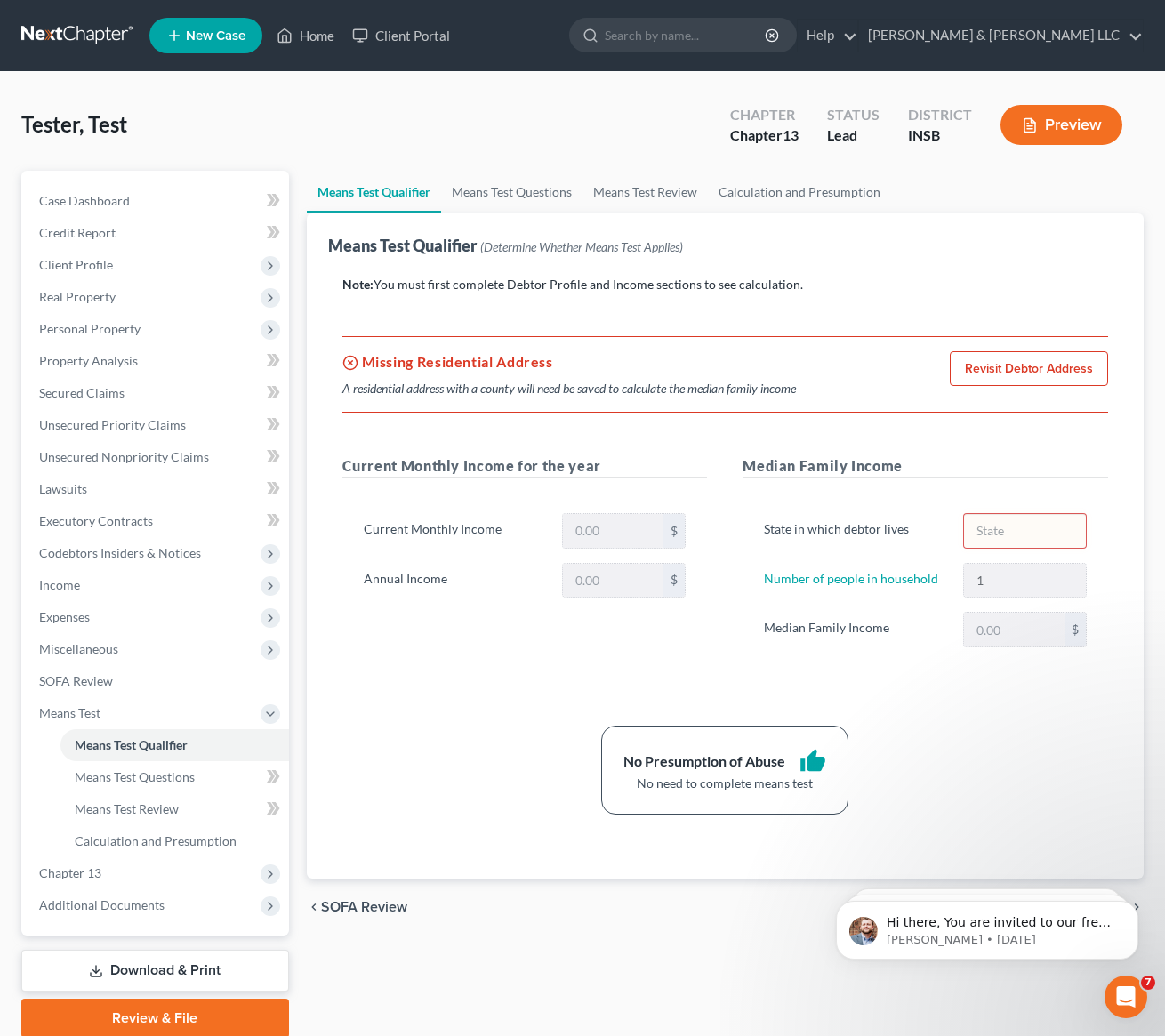
click at [430, 766] on div "No Presumption of Abuse thumb_up No need to complete means test" at bounding box center [726, 769] width 785 height 89
click at [134, 198] on link "Case Dashboard" at bounding box center [156, 201] width 264 height 32
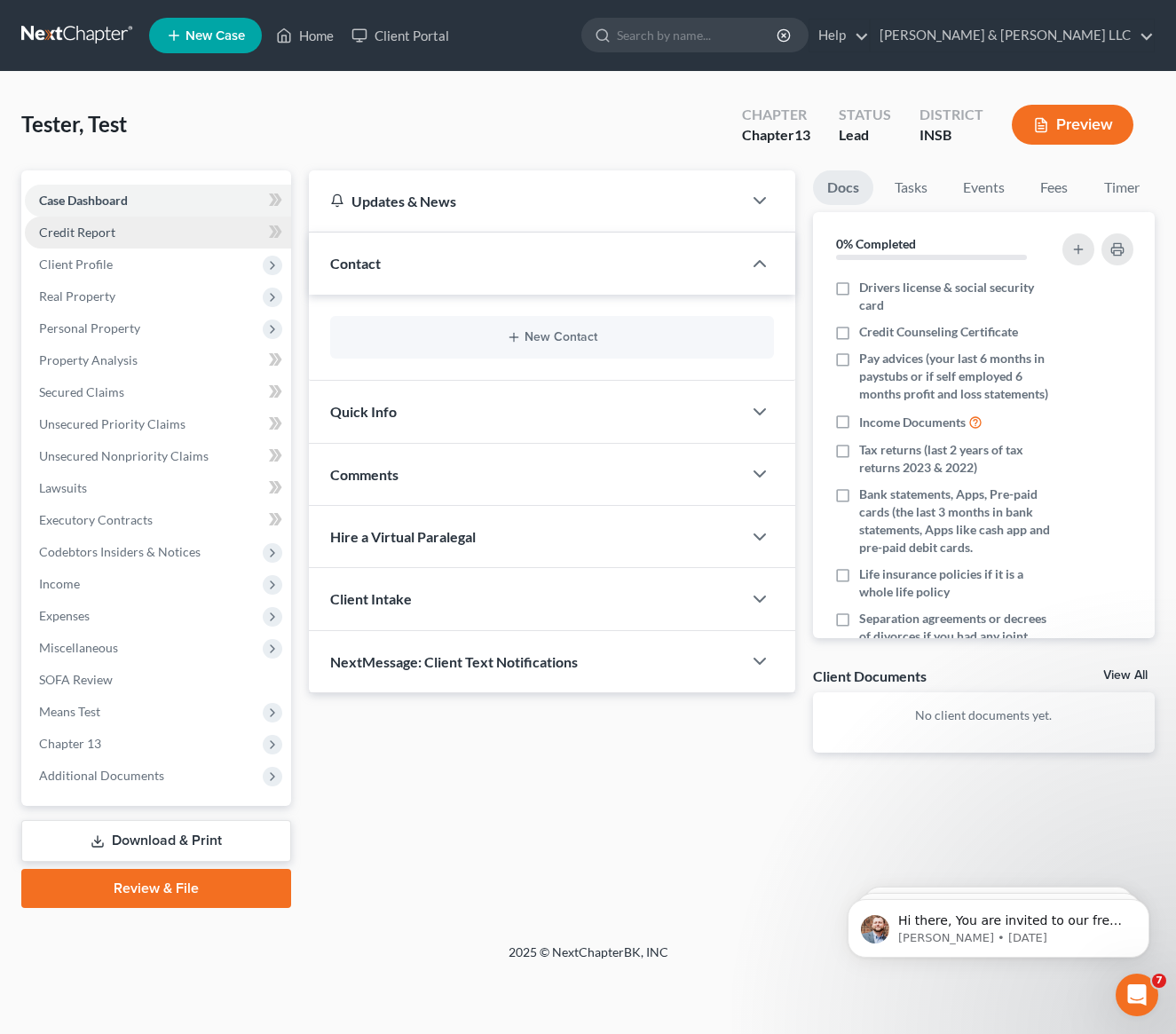
click at [114, 244] on link "Credit Report" at bounding box center [158, 233] width 266 height 32
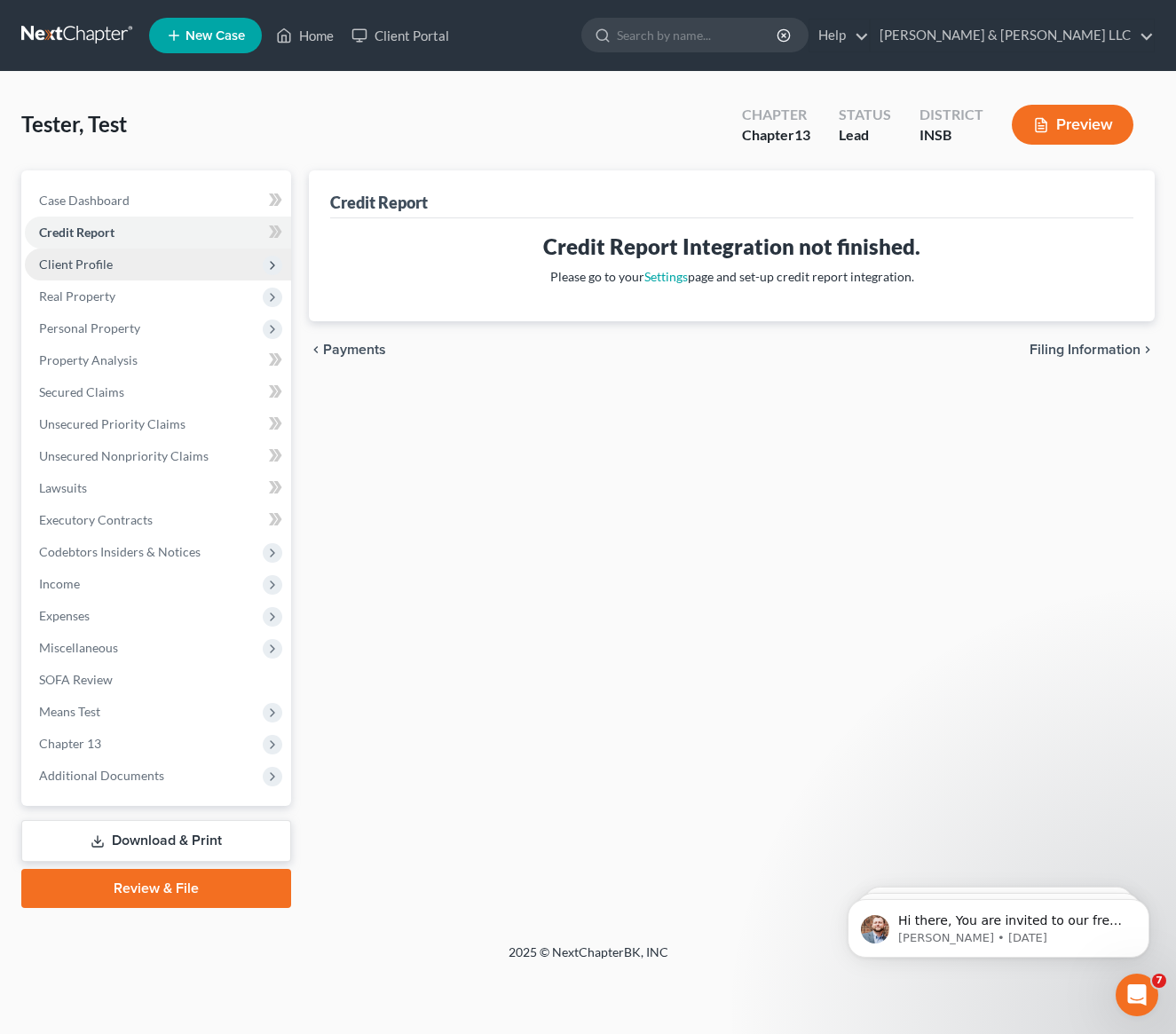
click at [105, 262] on span "Client Profile" at bounding box center [75, 264] width 73 height 15
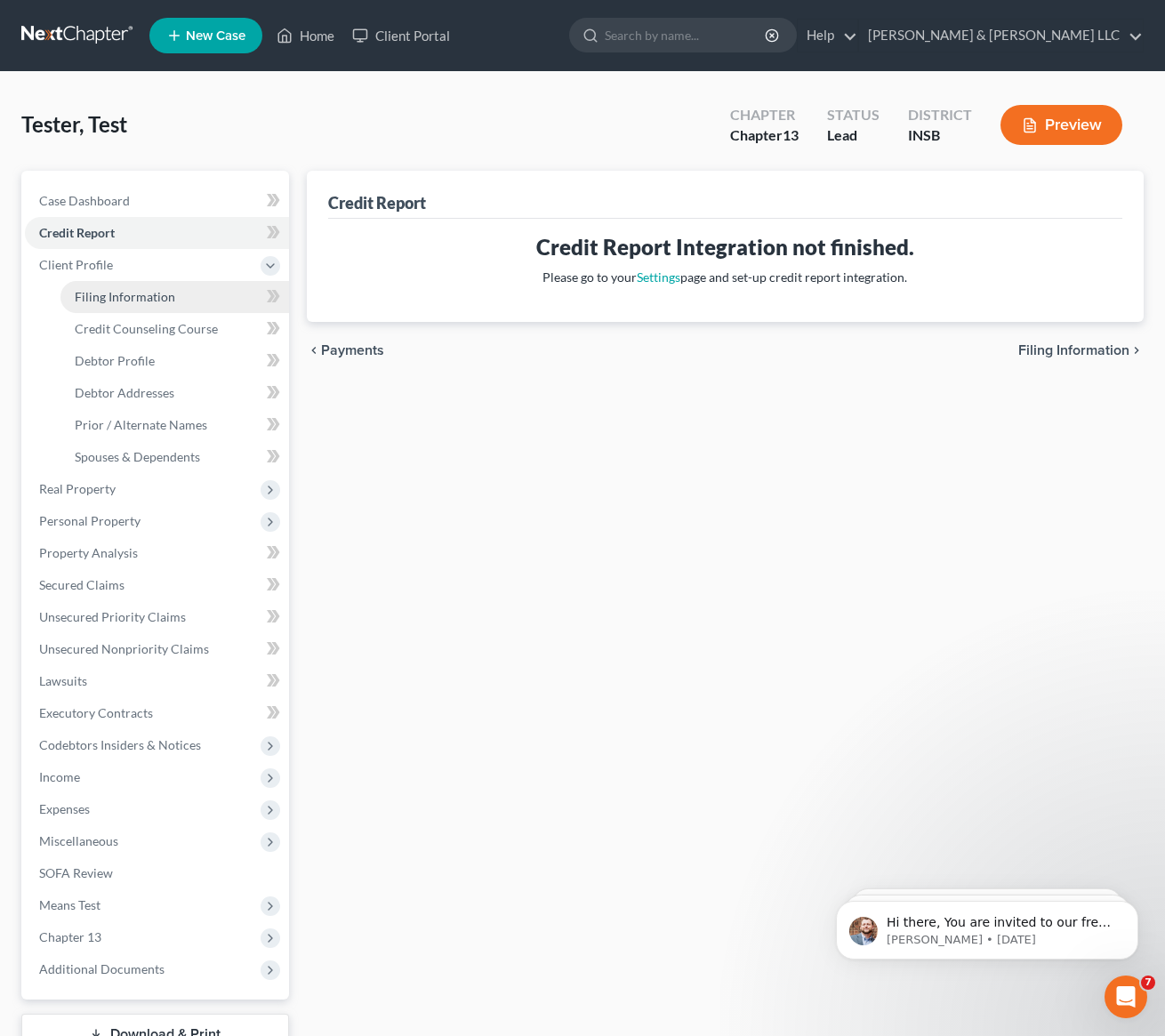
click at [100, 297] on span "Filing Information" at bounding box center [124, 296] width 100 height 15
select select "1"
select select "0"
select select "3"
select select "15"
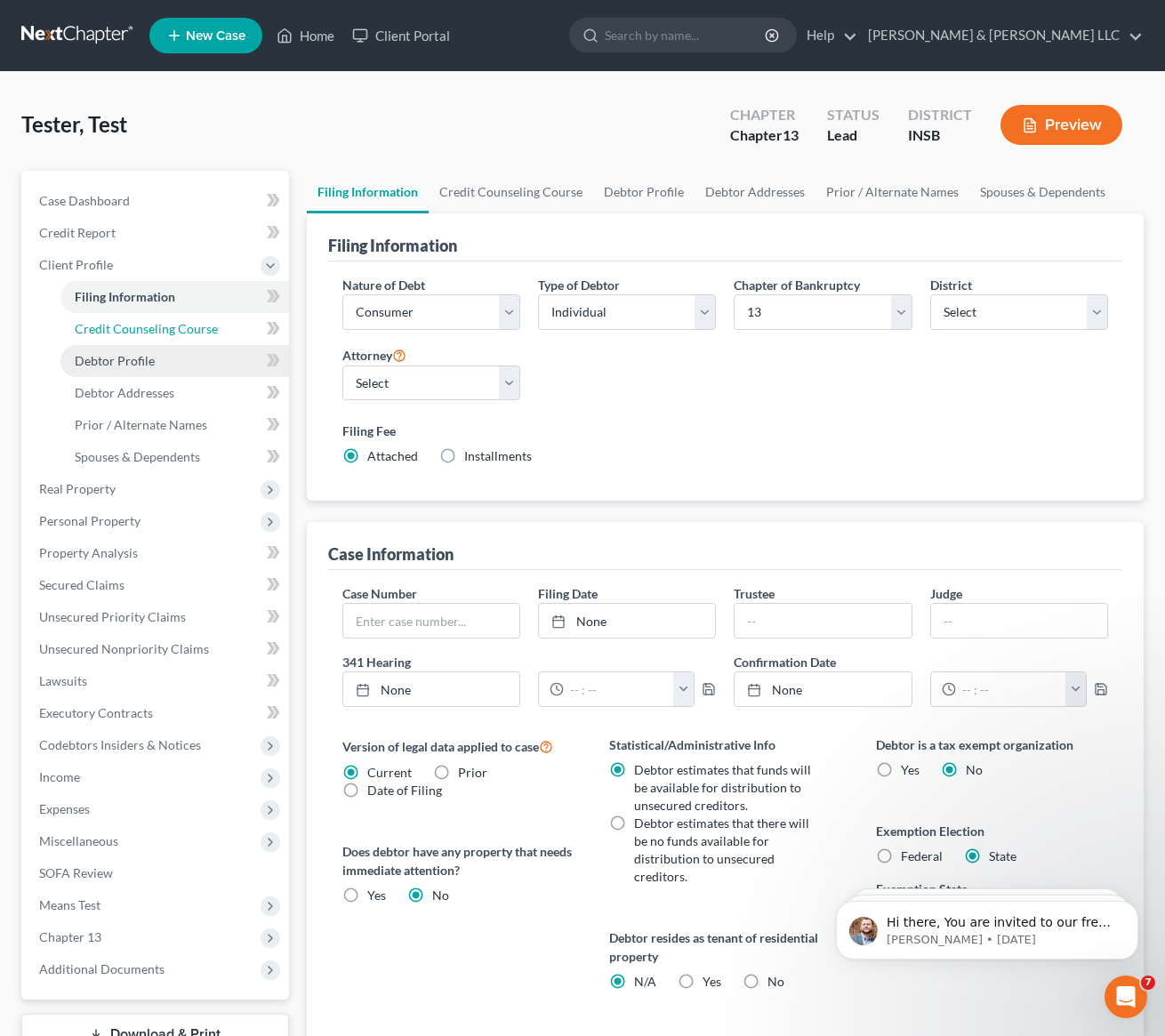
drag, startPoint x: 86, startPoint y: 332, endPoint x: 86, endPoint y: 346, distance: 14.0
click at [86, 333] on span "Credit Counseling Course" at bounding box center [146, 329] width 143 height 15
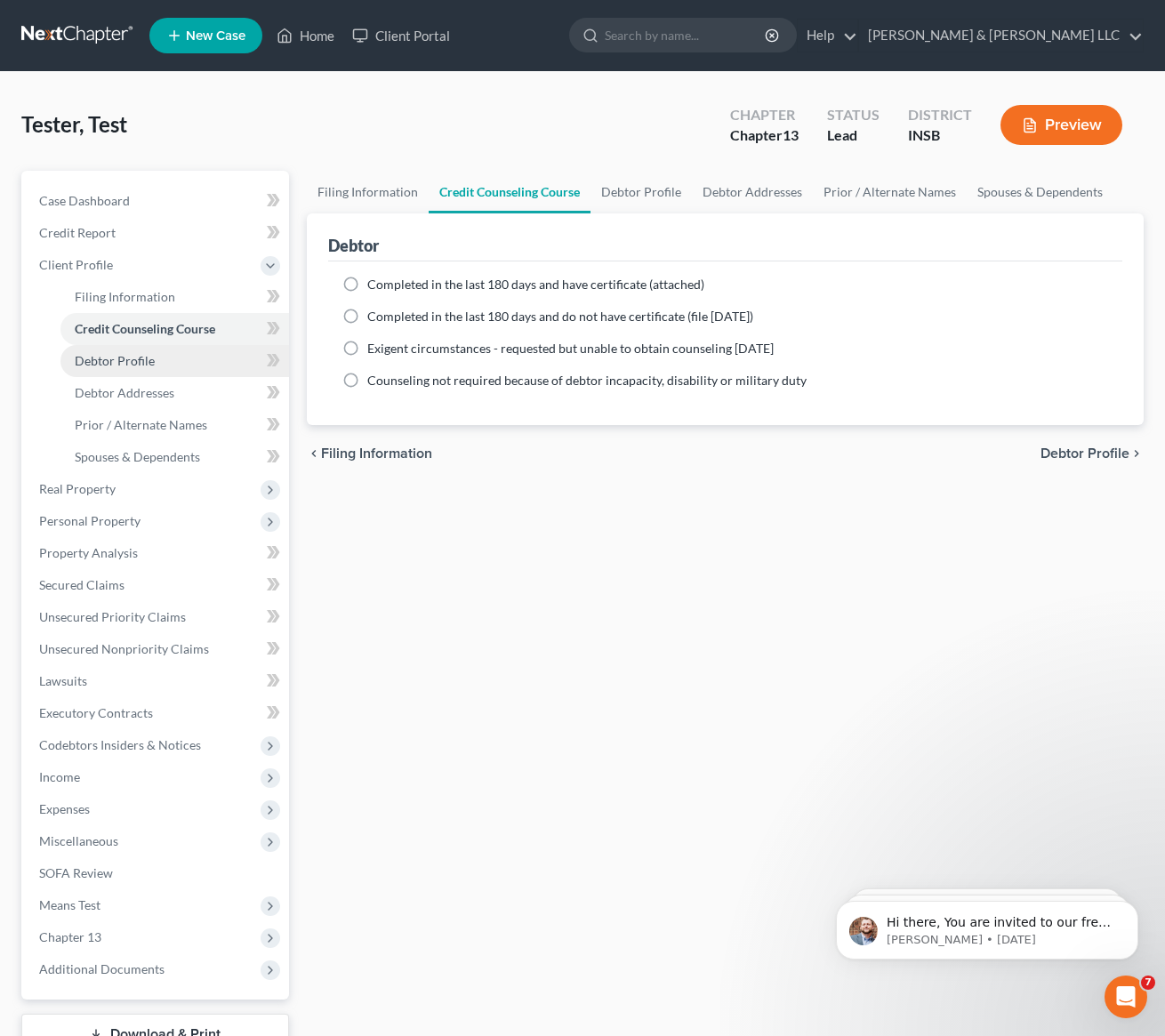
click at [86, 373] on link "Debtor Profile" at bounding box center [174, 361] width 229 height 32
select select "0"
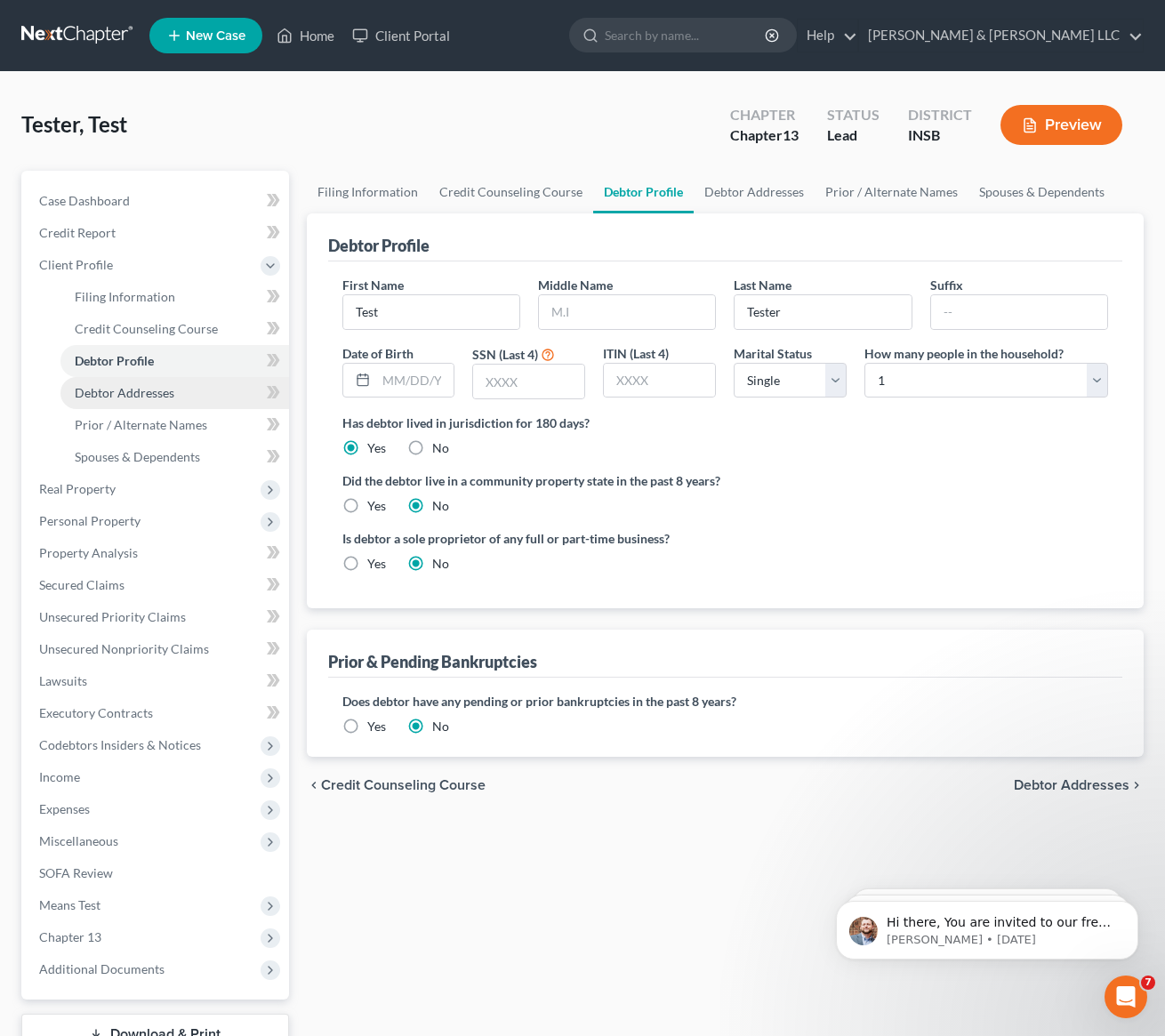
click at [99, 399] on span "Debtor Addresses" at bounding box center [124, 393] width 99 height 15
select select "0"
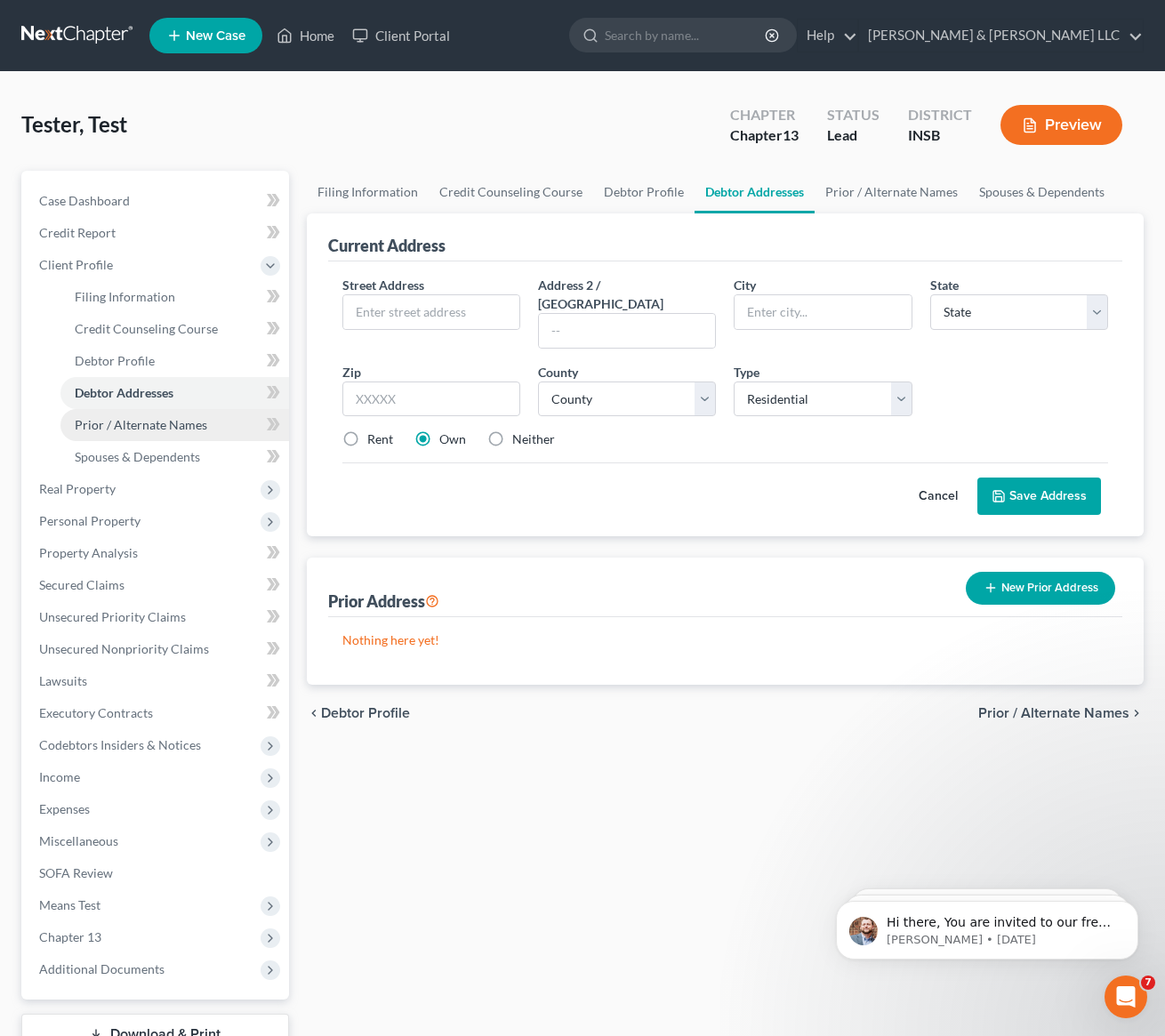
click at [98, 424] on span "Prior / Alternate Names" at bounding box center [140, 425] width 133 height 15
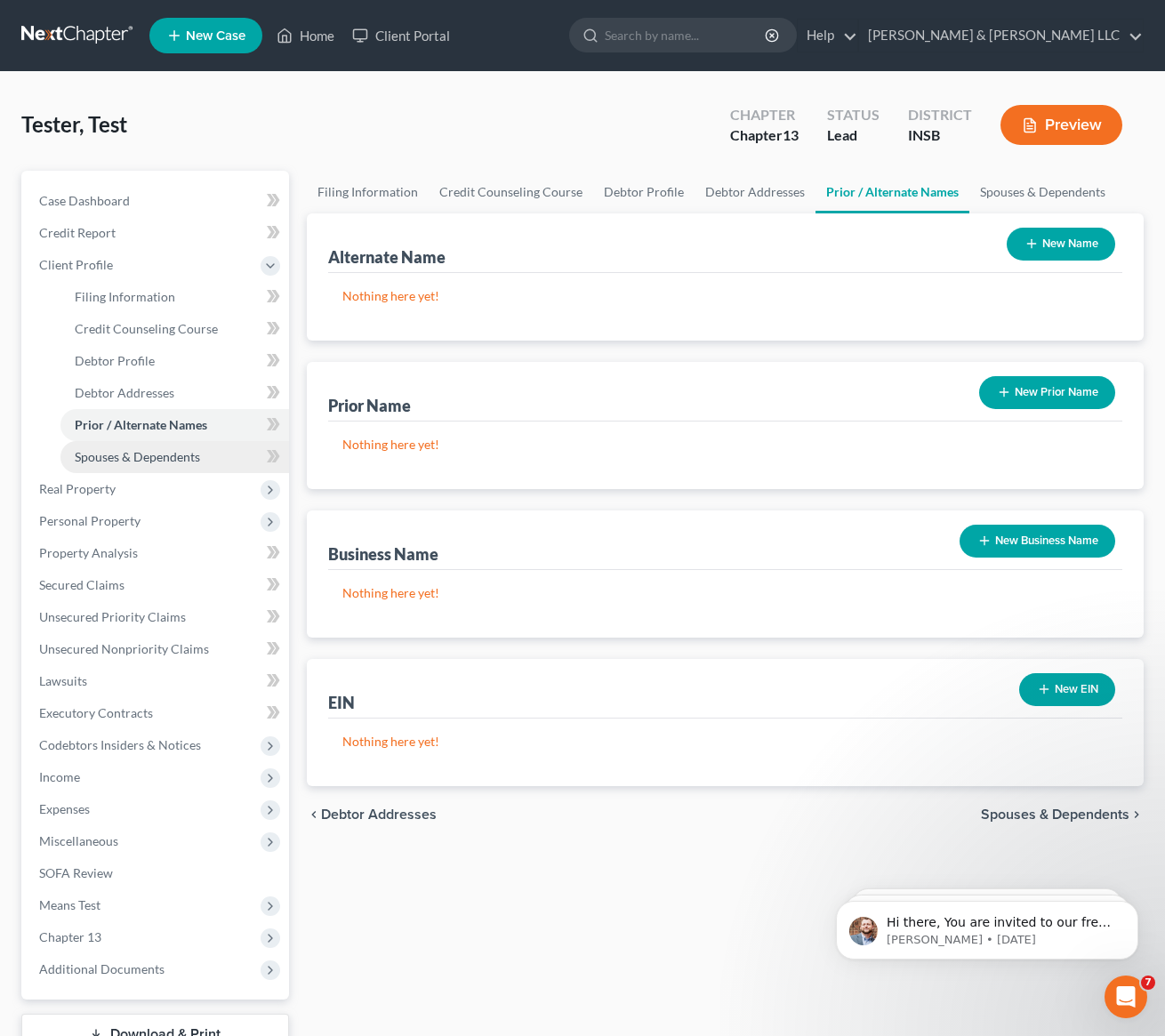
click at [99, 449] on span "Spouses & Dependents" at bounding box center [137, 457] width 126 height 15
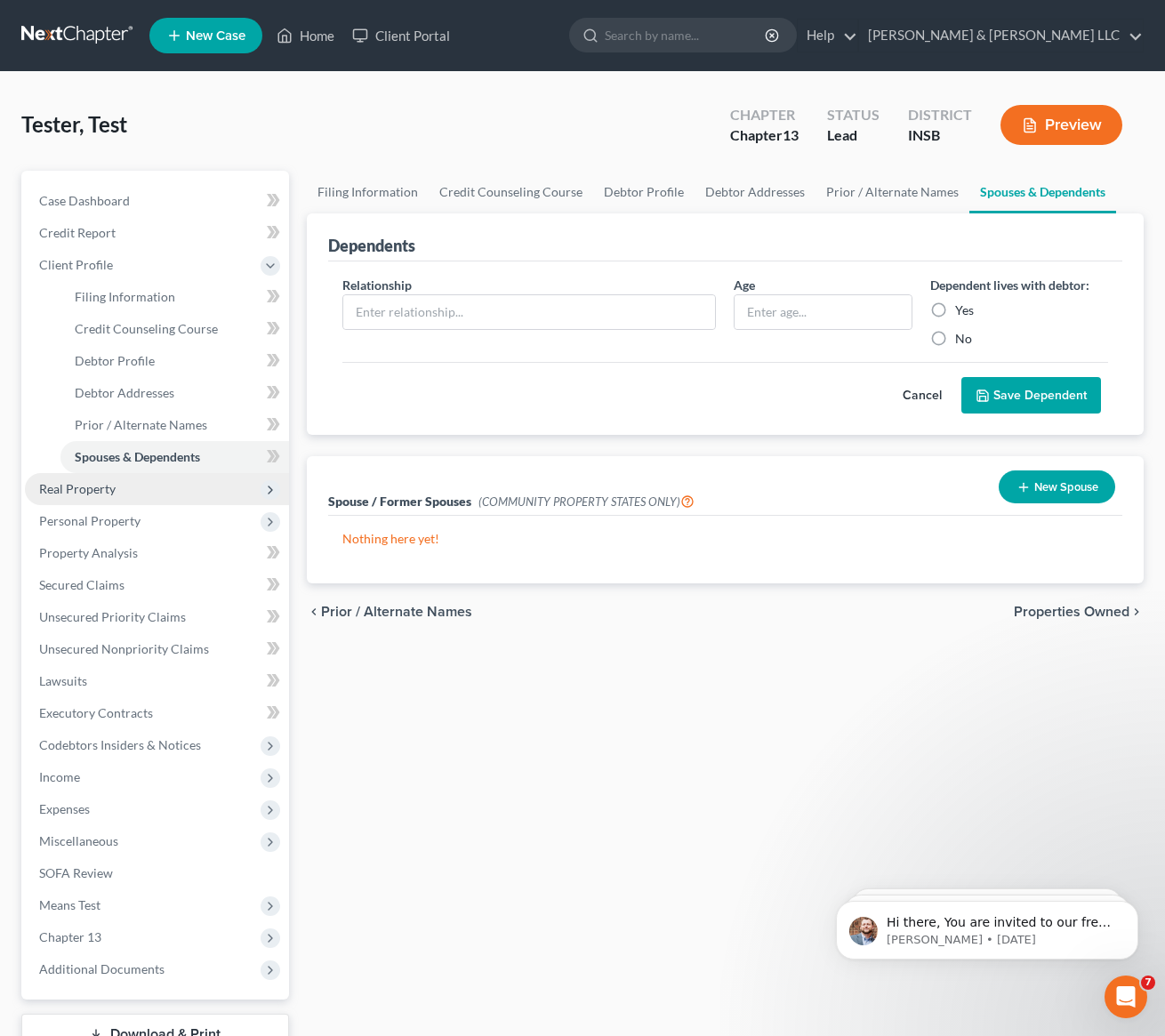
click at [76, 500] on span "Real Property" at bounding box center [156, 489] width 264 height 32
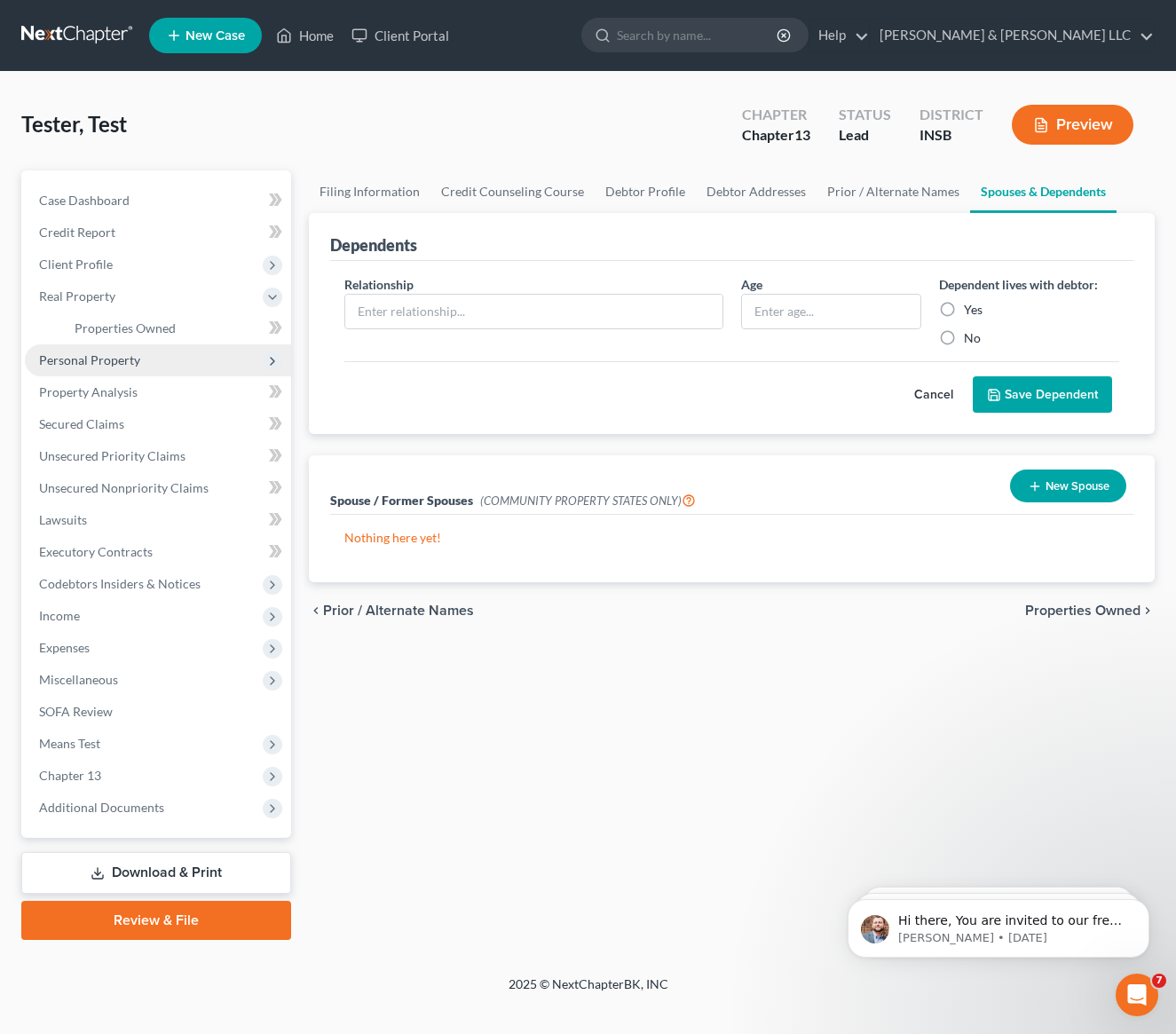
click at [134, 347] on span "Personal Property" at bounding box center [158, 361] width 266 height 32
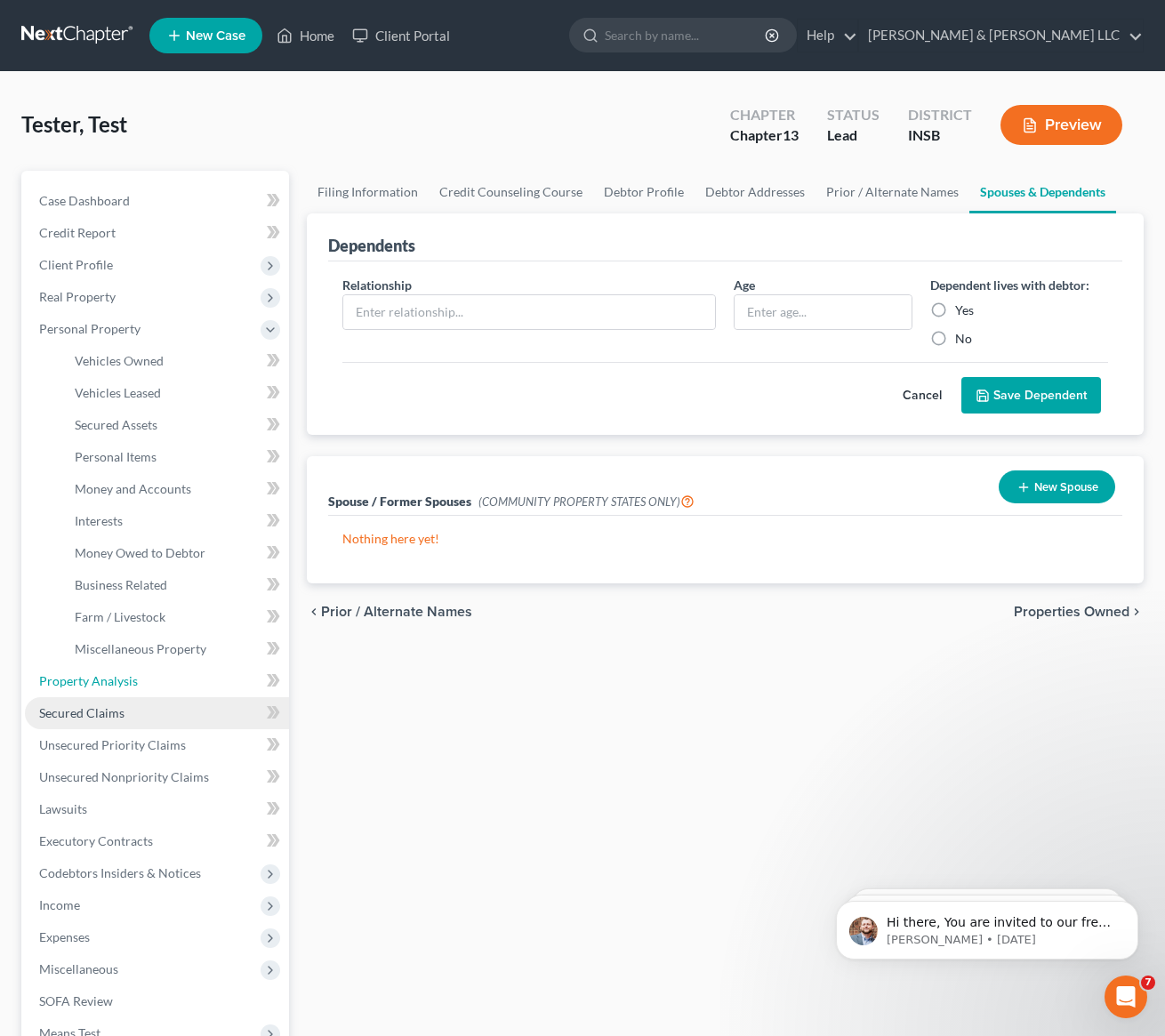
drag, startPoint x: 105, startPoint y: 687, endPoint x: 112, endPoint y: 697, distance: 12.2
click at [105, 688] on link "Property Analysis" at bounding box center [156, 681] width 264 height 32
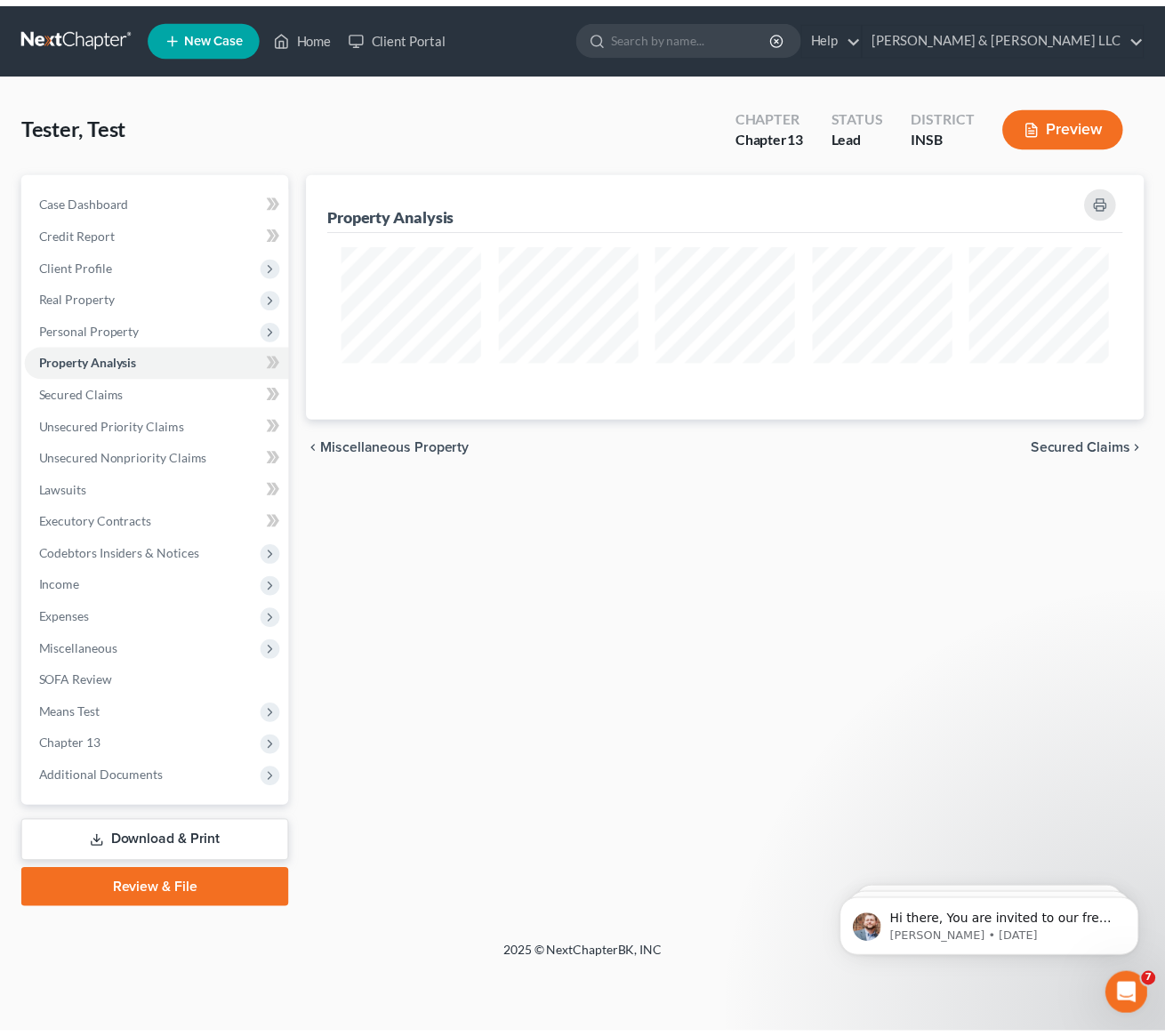
scroll to position [247, 848]
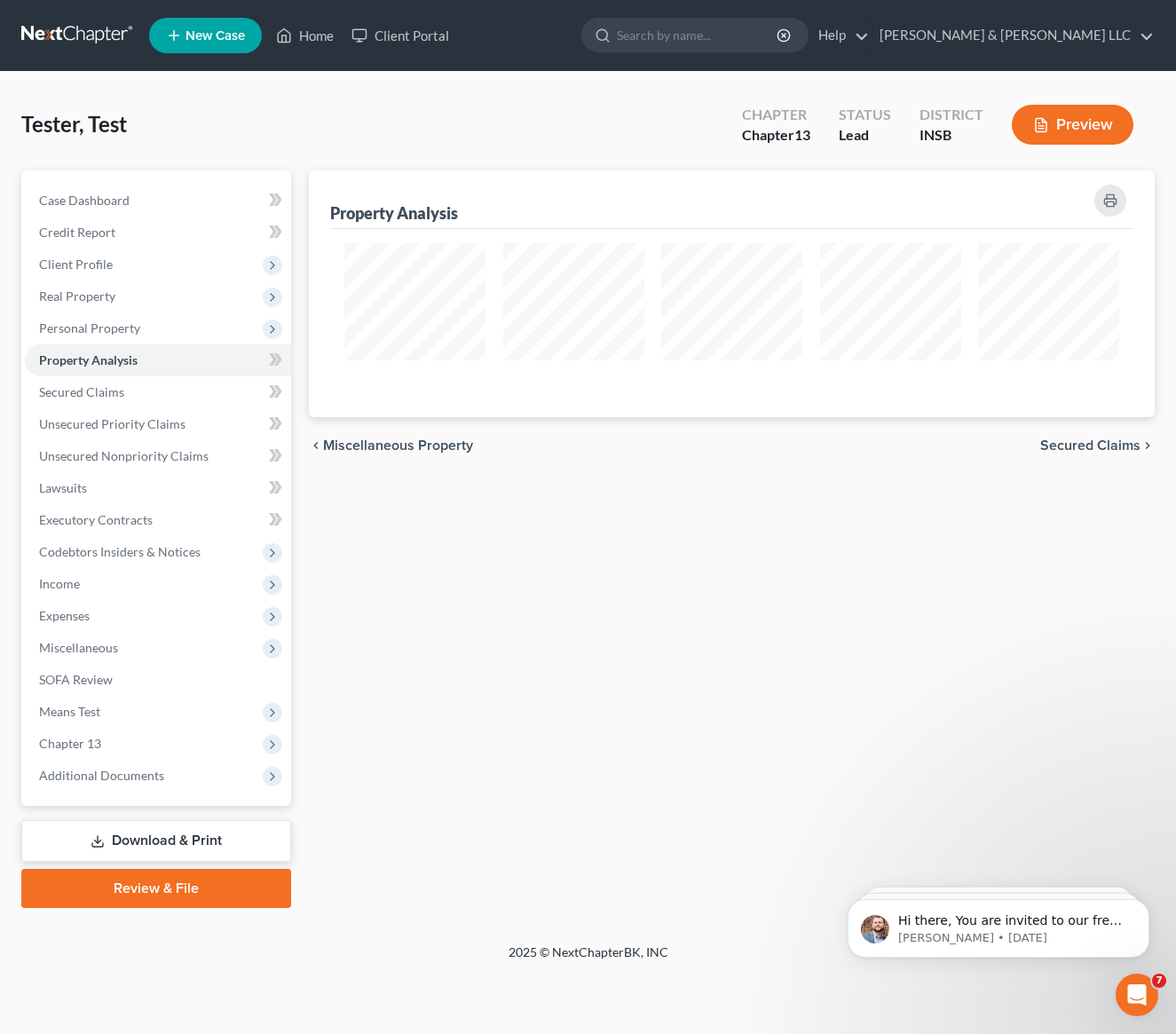
click at [1160, 34] on nav "Home New Case Client Portal Sawin & Shea LLC rshea@sawinlaw.com My Account Sett…" at bounding box center [588, 35] width 1176 height 71
click at [1147, 31] on link "[PERSON_NAME] & [PERSON_NAME] LLC" at bounding box center [1012, 36] width 284 height 32
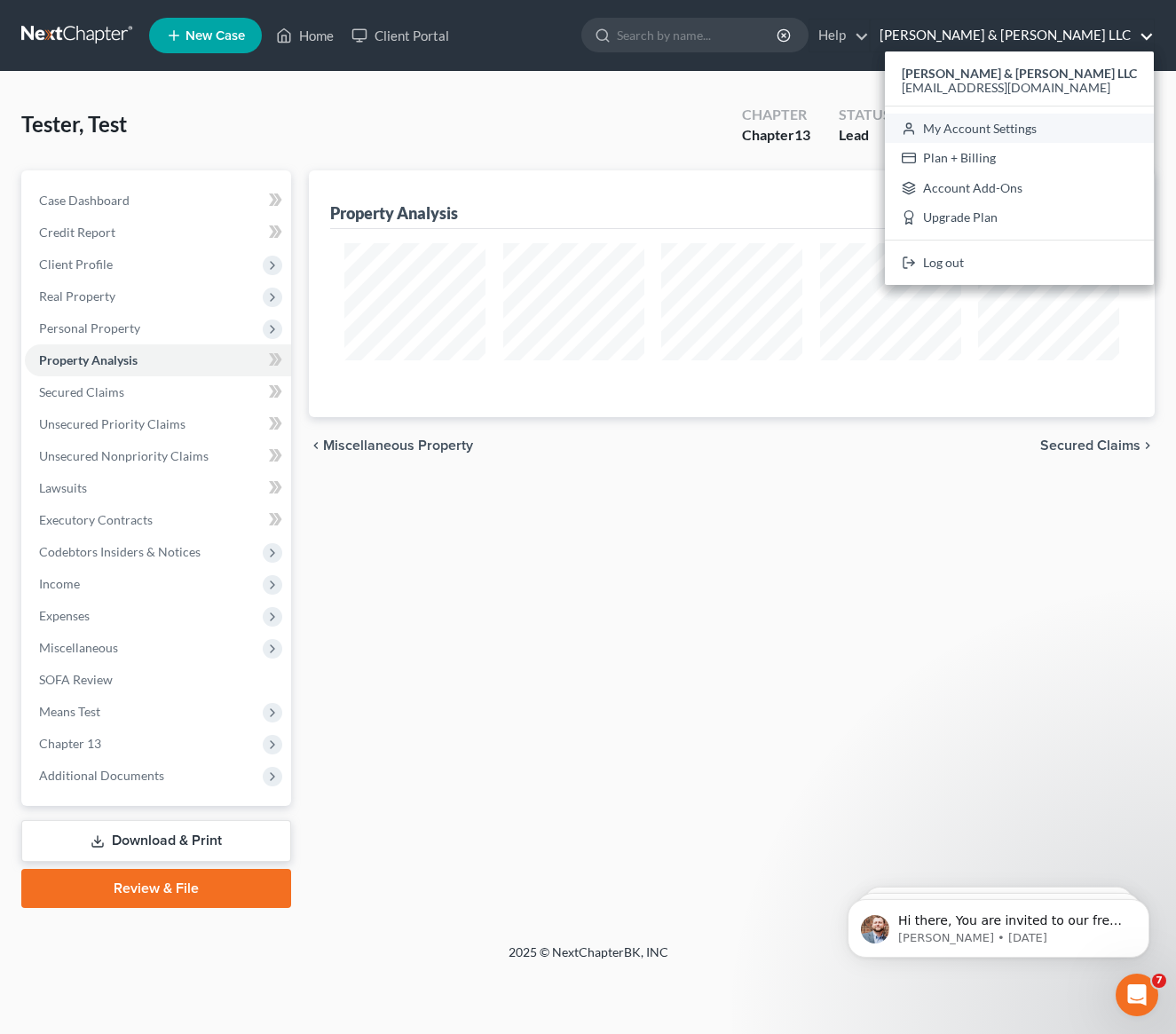
click at [1039, 130] on link "My Account Settings" at bounding box center [1019, 128] width 269 height 30
select select "28"
select select "24"
select select "15"
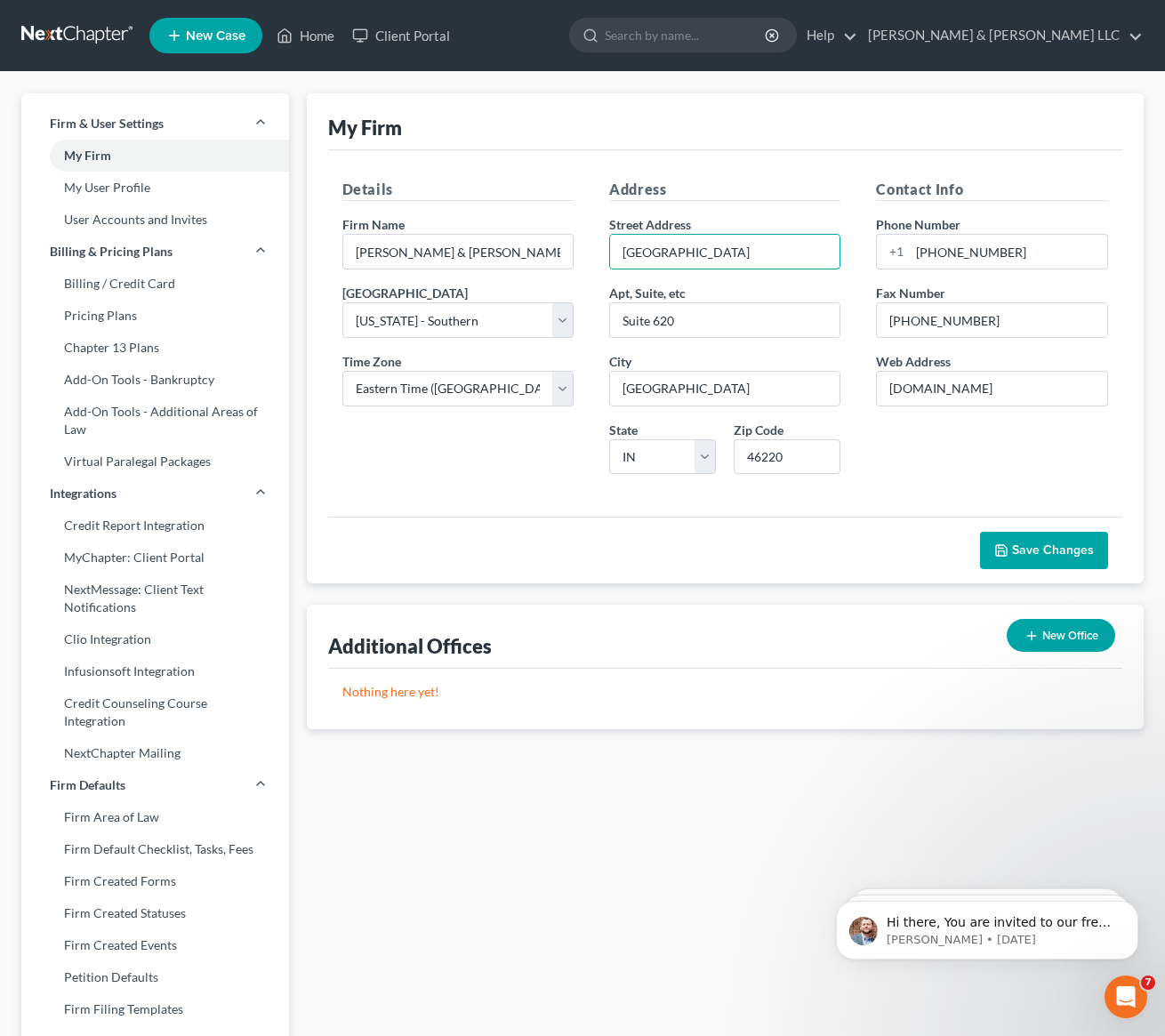
drag, startPoint x: 766, startPoint y: 246, endPoint x: 496, endPoint y: 228, distance: 270.6
click at [496, 228] on div "Details Firm Name * Sawin & Shea LLC Primary District Select Alabama - Middle A…" at bounding box center [725, 334] width 802 height 310
type input "4701 North Keystone"
drag, startPoint x: 705, startPoint y: 321, endPoint x: 647, endPoint y: 317, distance: 58.1
click at [647, 317] on input "Suite 620" at bounding box center [725, 319] width 230 height 33
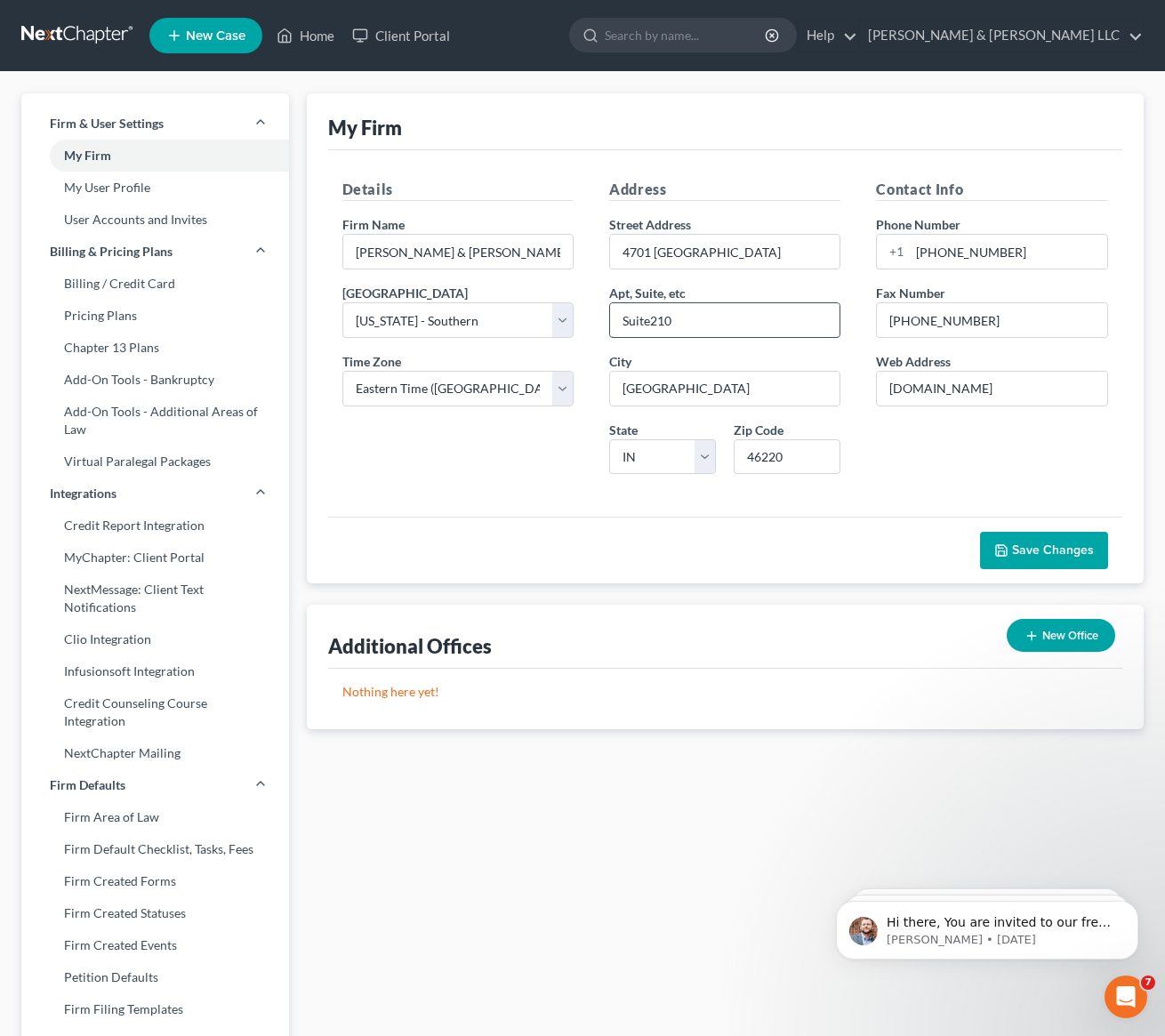
click at [654, 319] on input "Suite210" at bounding box center [725, 319] width 230 height 33
type input "Suite 210"
click at [792, 447] on input "46220" at bounding box center [787, 457] width 107 height 35
type input "46205"
click at [1061, 556] on span "Save Changes" at bounding box center [1053, 550] width 82 height 15
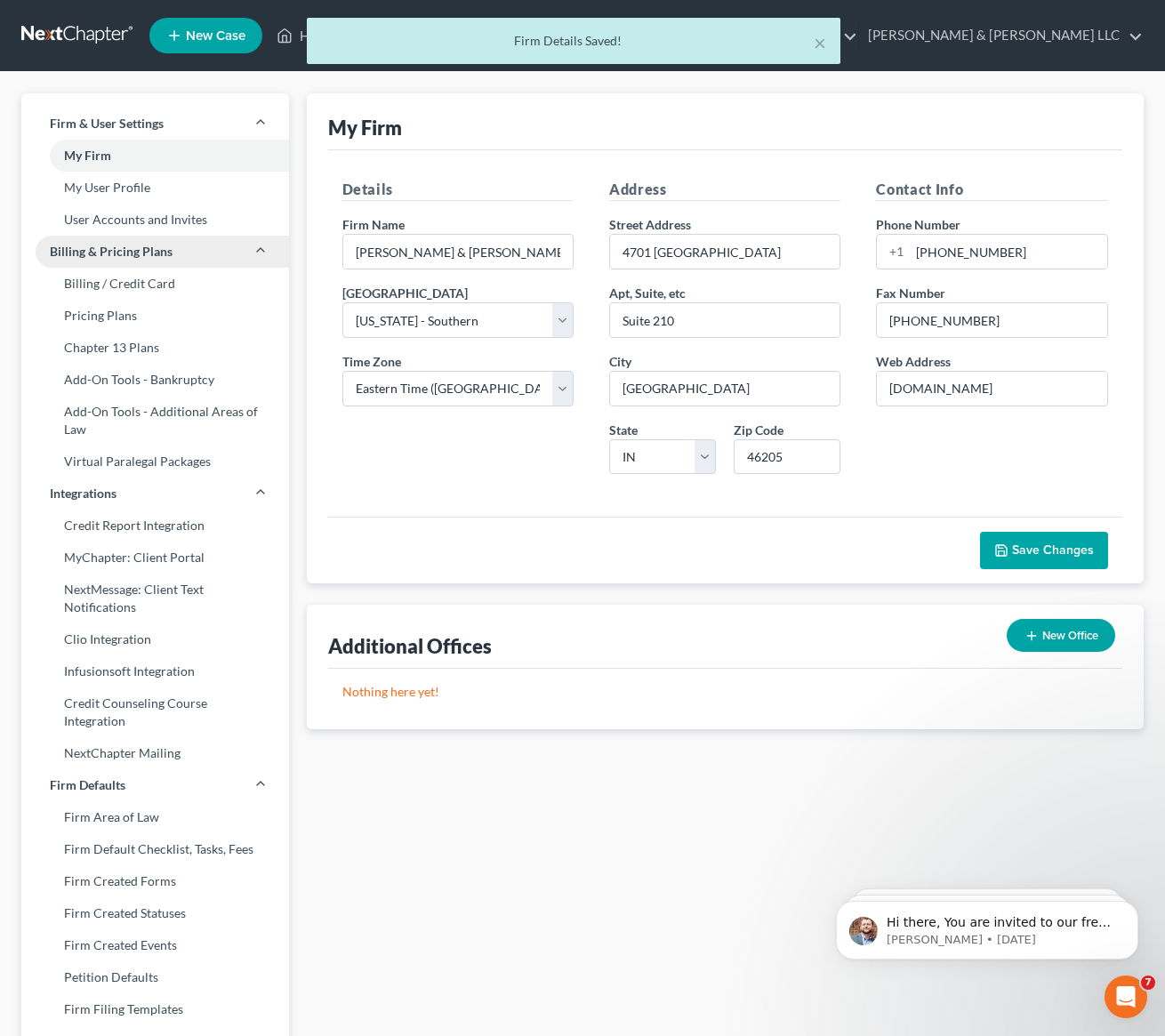
drag, startPoint x: 155, startPoint y: 188, endPoint x: 246, endPoint y: 243, distance: 106.3
click at [156, 188] on link "My User Profile" at bounding box center [154, 188] width 268 height 32
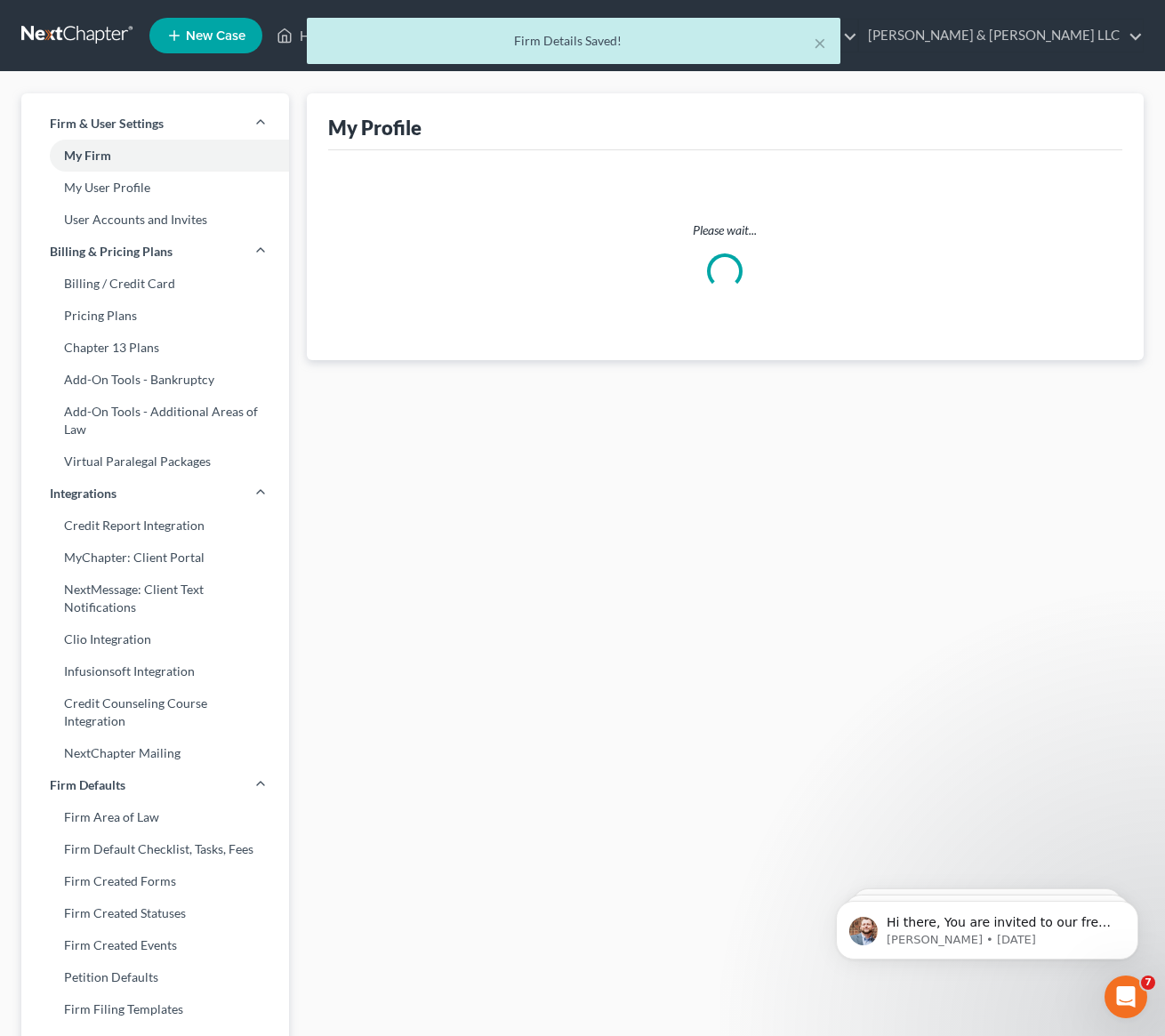
select select "15"
select select "attorney"
select select "0"
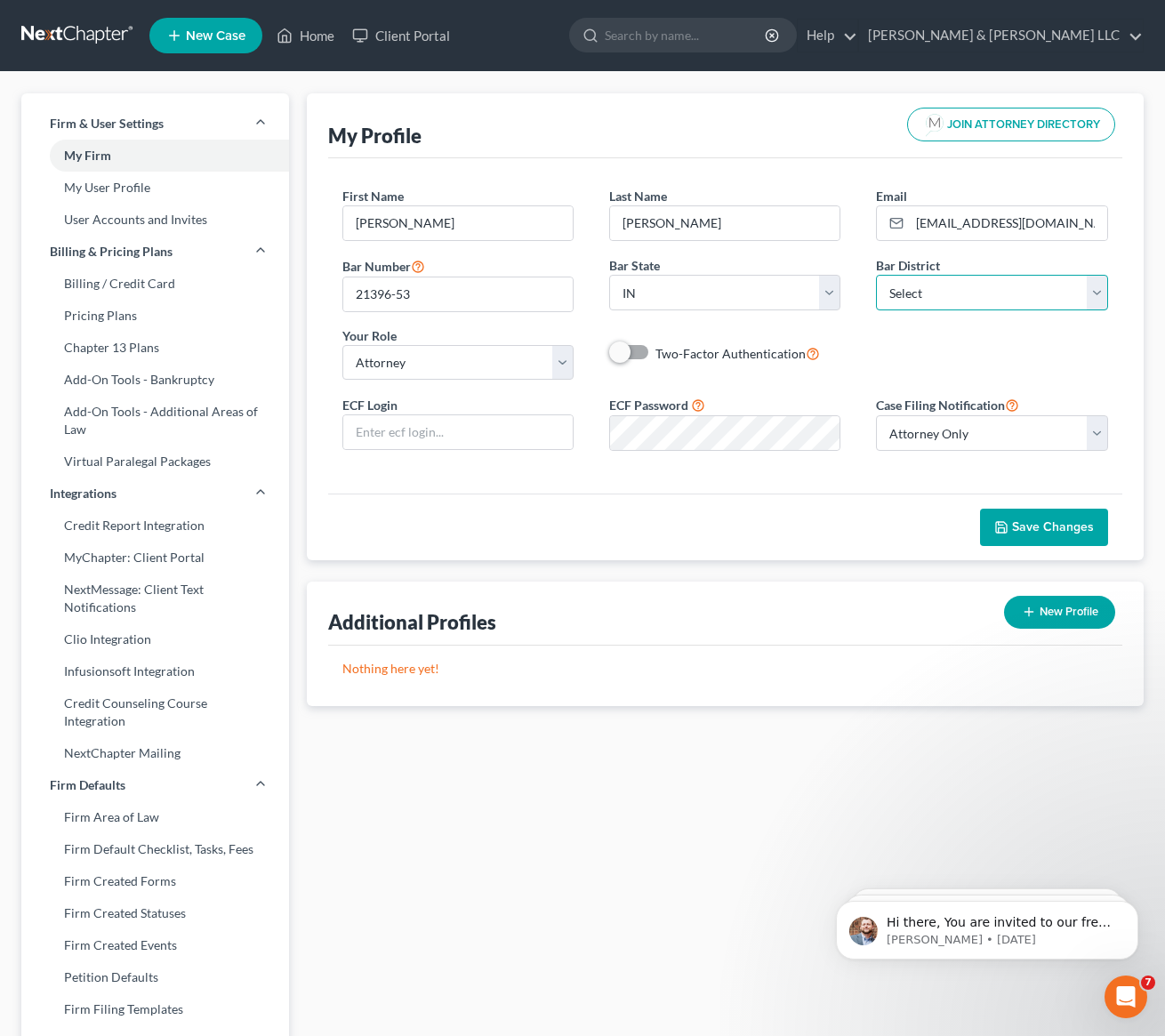
click at [1089, 289] on select "Select Alabama - Middle Alabama - Northern Alabama - Southern Alaska Arizona Ar…" at bounding box center [991, 292] width 232 height 35
select select "28"
click at [876, 274] on select "Select Alabama - Middle Alabama - Northern Alabama - Southern Alaska Arizona Ar…" at bounding box center [991, 292] width 232 height 35
click at [1041, 527] on span "Save Changes" at bounding box center [1053, 527] width 82 height 15
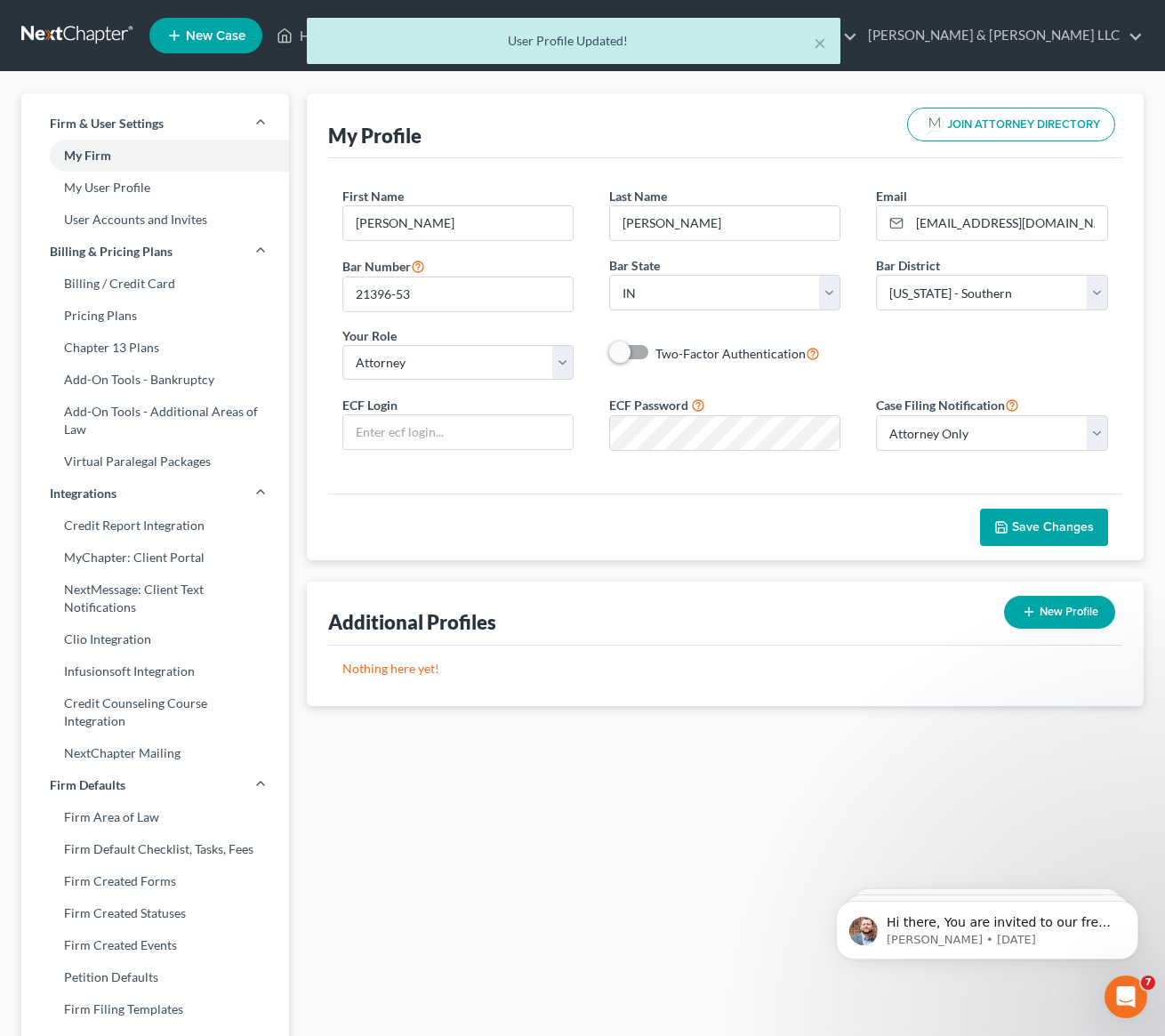
drag, startPoint x: 646, startPoint y: 913, endPoint x: 623, endPoint y: 908, distance: 23.5
click at [645, 913] on div "My Profile JOIN ATTORNEY DIRECTORY First Name * Richard Last Name * Shea Email …" at bounding box center [726, 721] width 855 height 1255
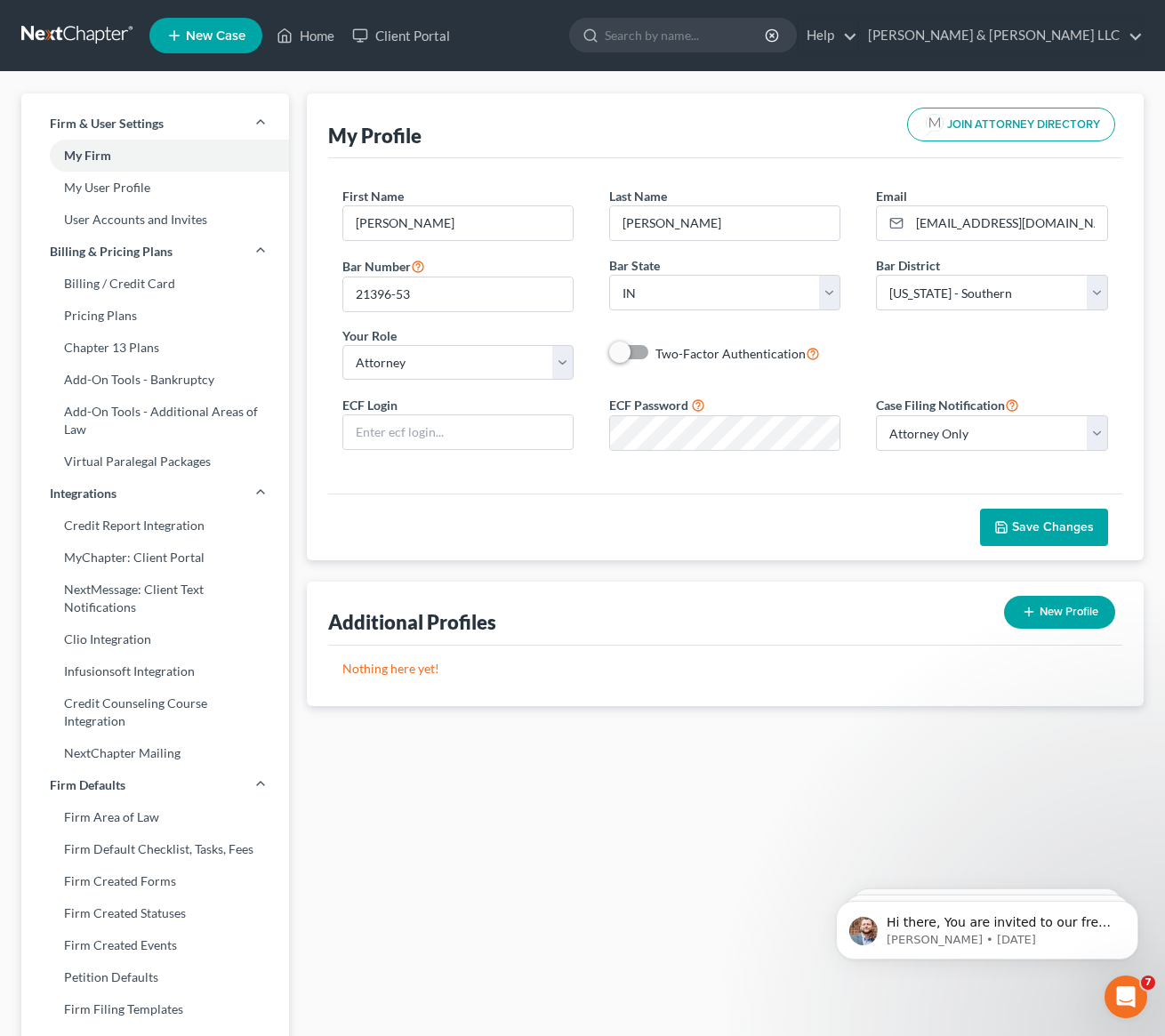
click at [541, 64] on nav "Home New Case Client Portal Sawin & Shea LLC rshea@sawinlaw.com My Account Sett…" at bounding box center [582, 35] width 1165 height 71
